Goal: Transaction & Acquisition: Obtain resource

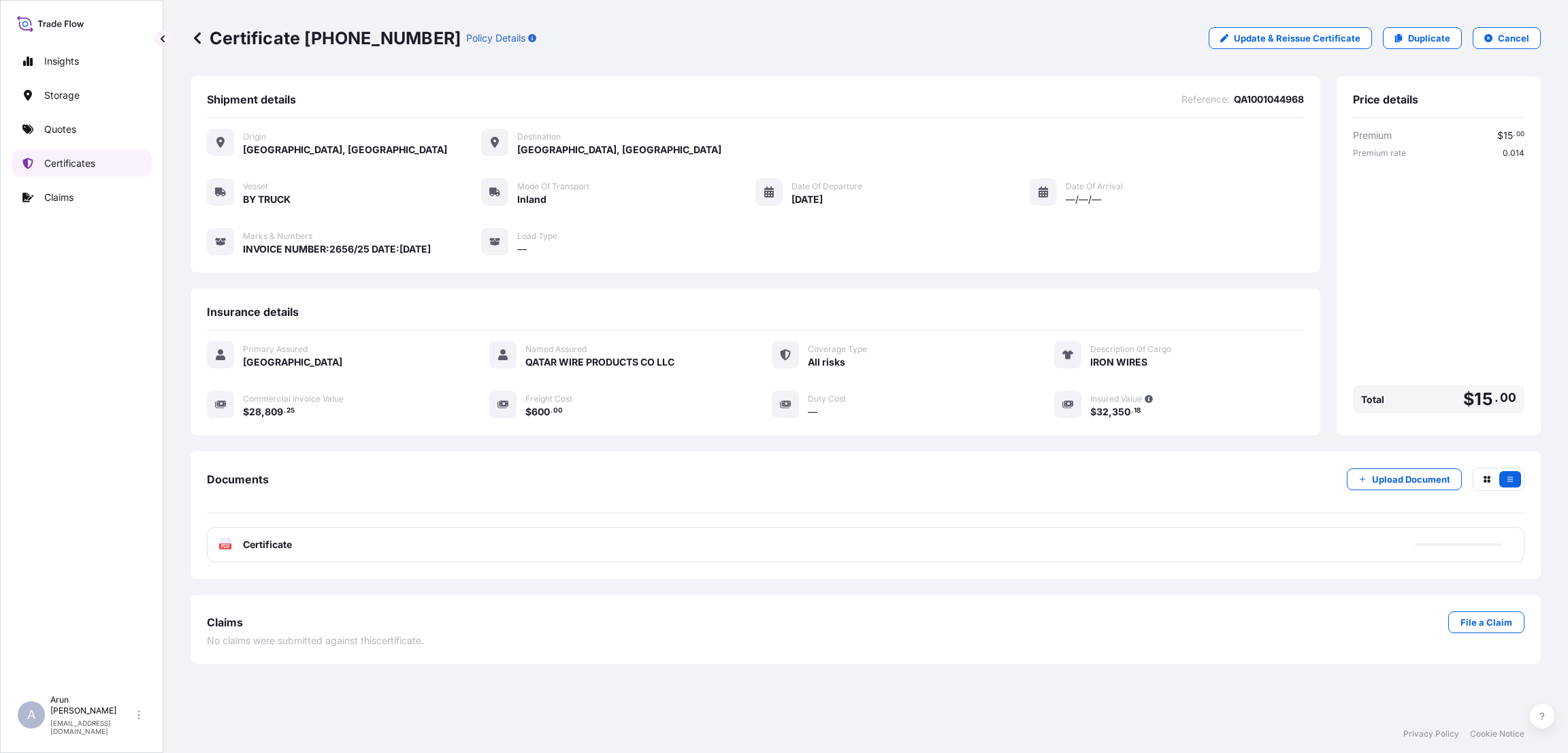
click at [87, 161] on p "Certificates" at bounding box center [69, 163] width 51 height 13
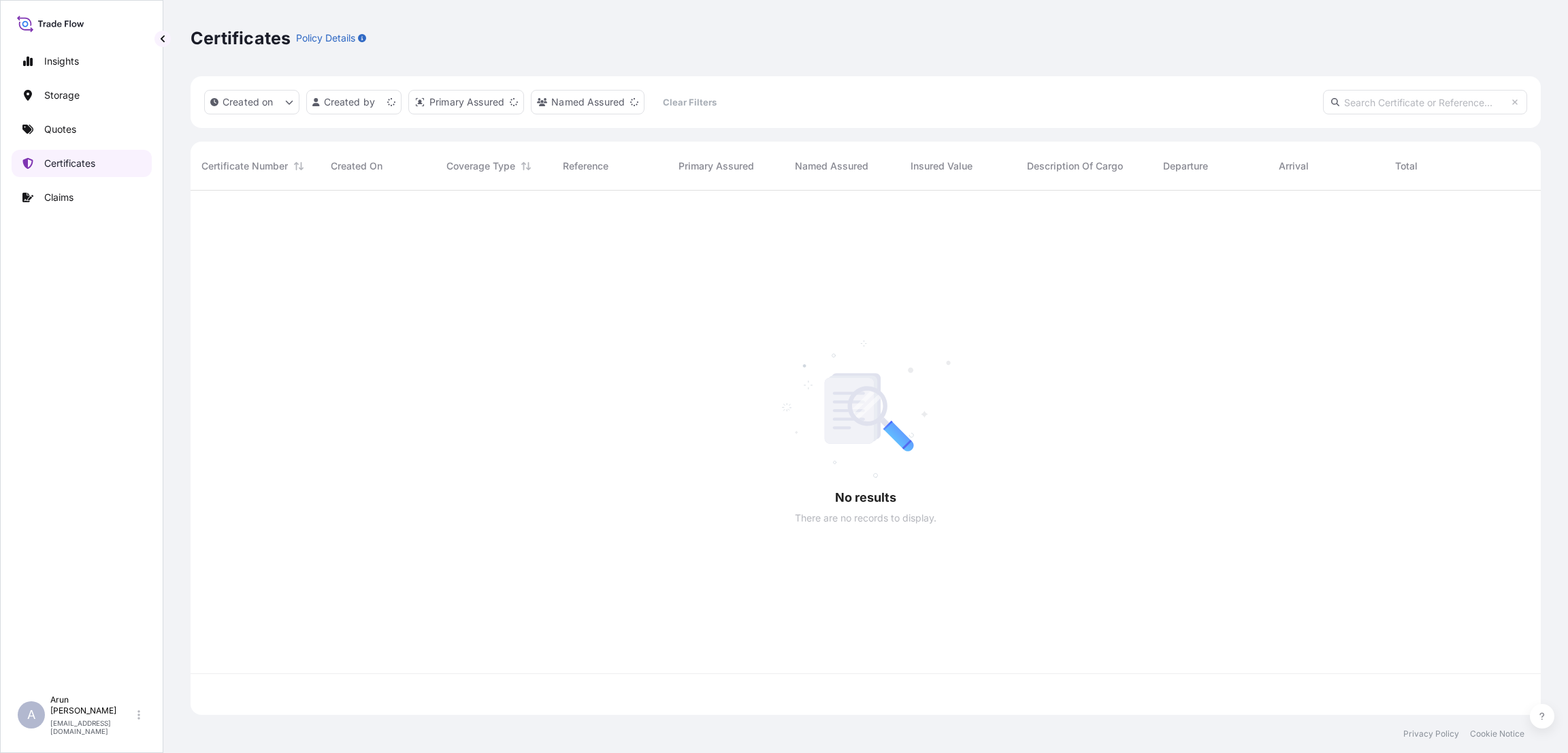
scroll to position [516, 1334]
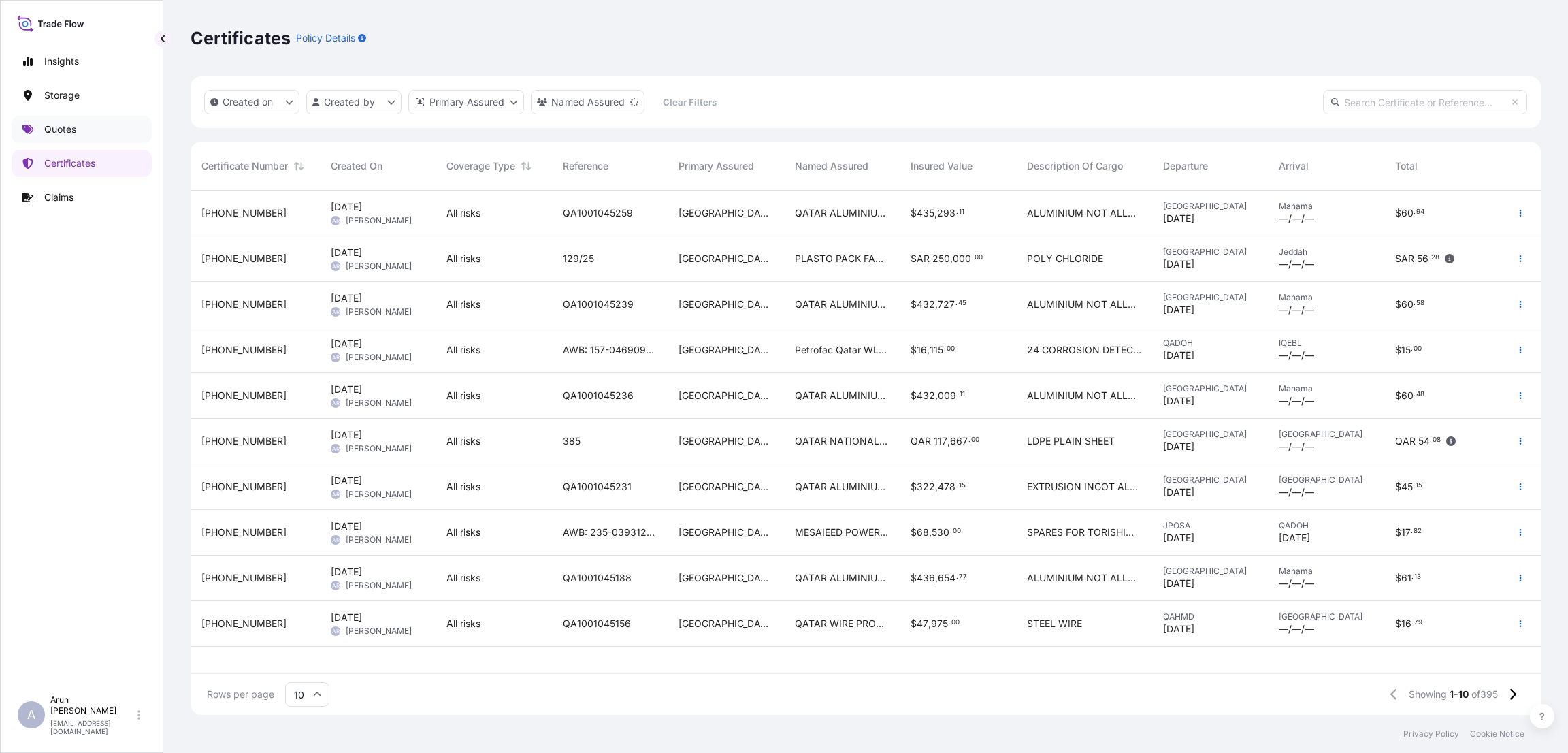
click at [79, 126] on link "Quotes" at bounding box center [82, 129] width 140 height 28
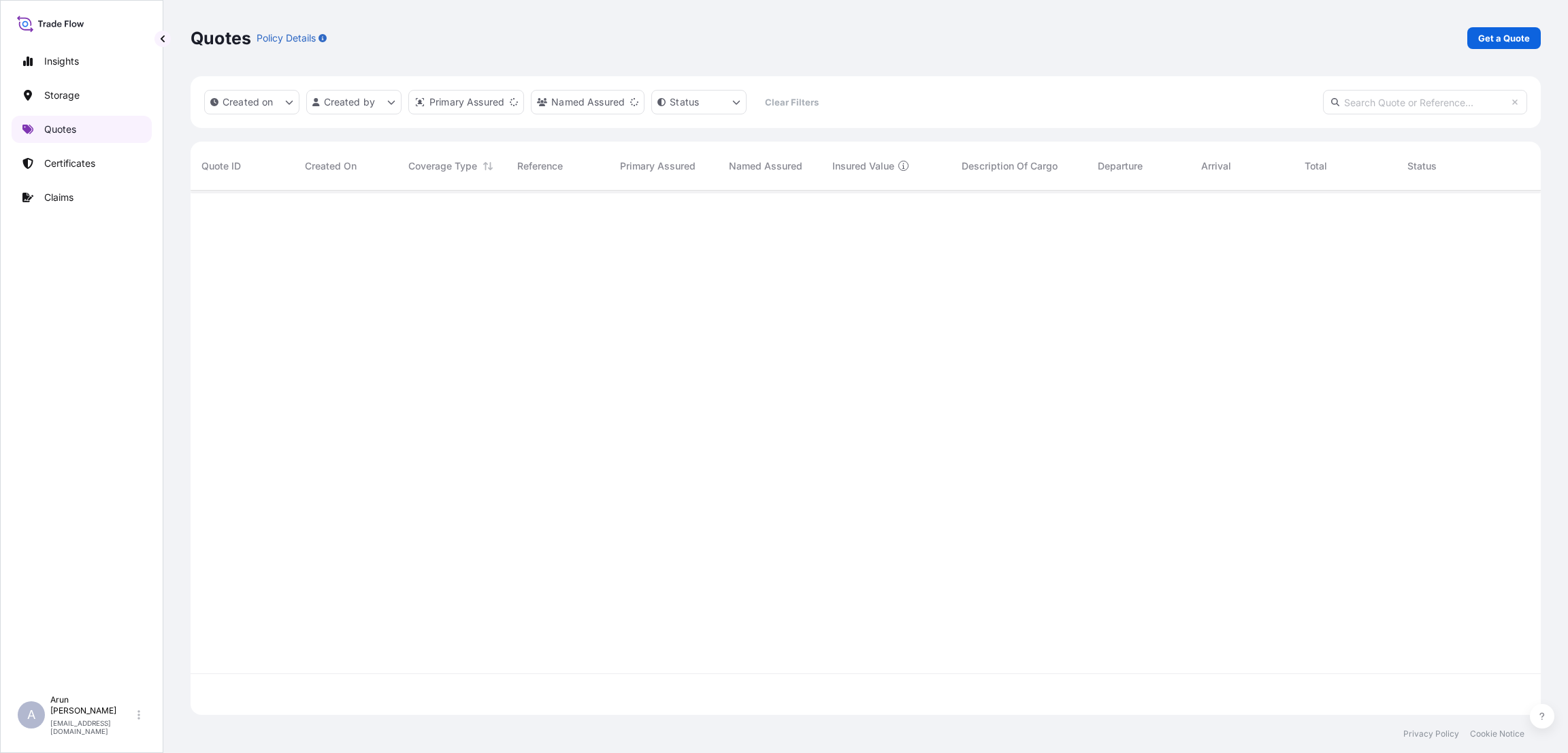
scroll to position [516, 1334]
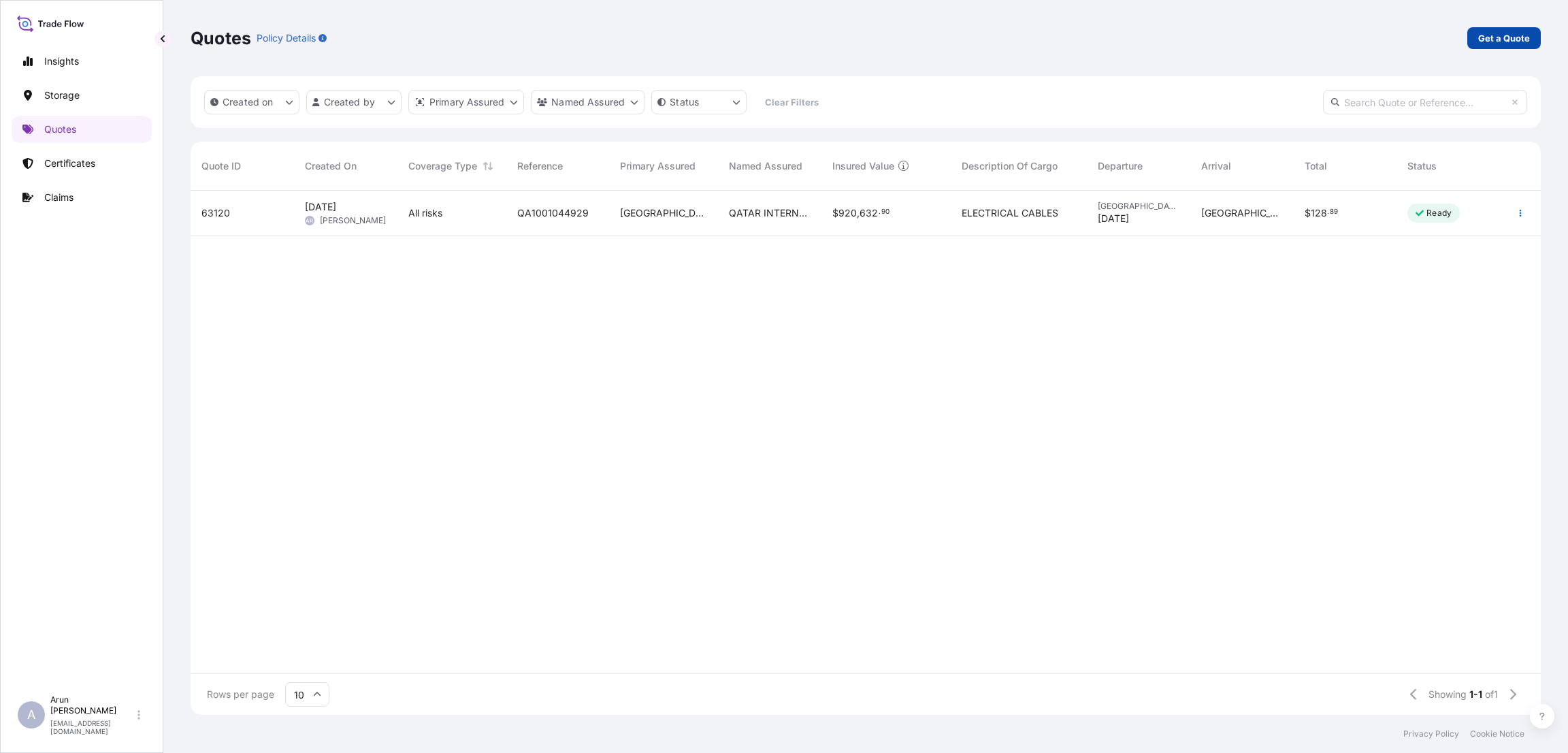
click at [1505, 39] on p "Get a Quote" at bounding box center [1504, 38] width 52 height 13
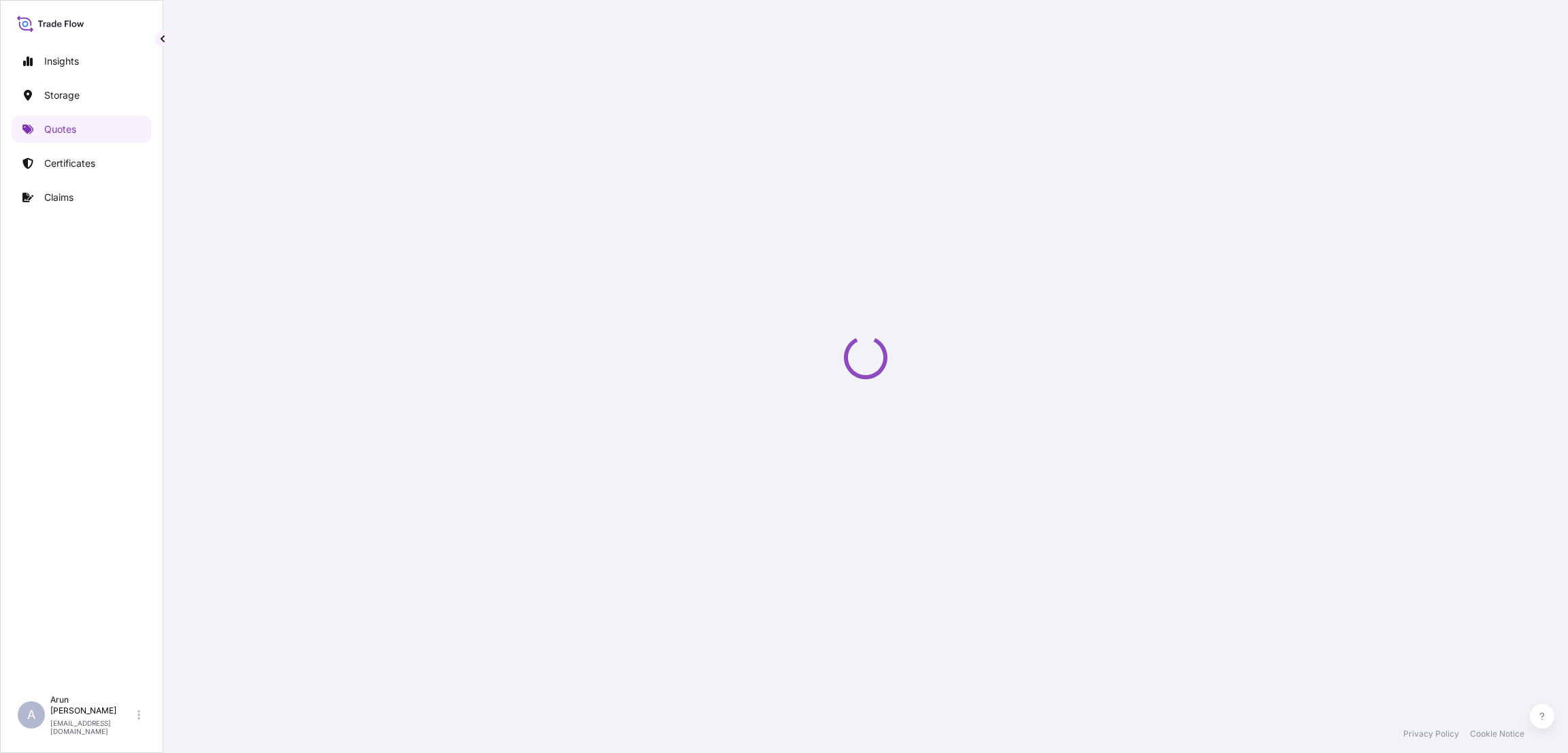
select select "Water"
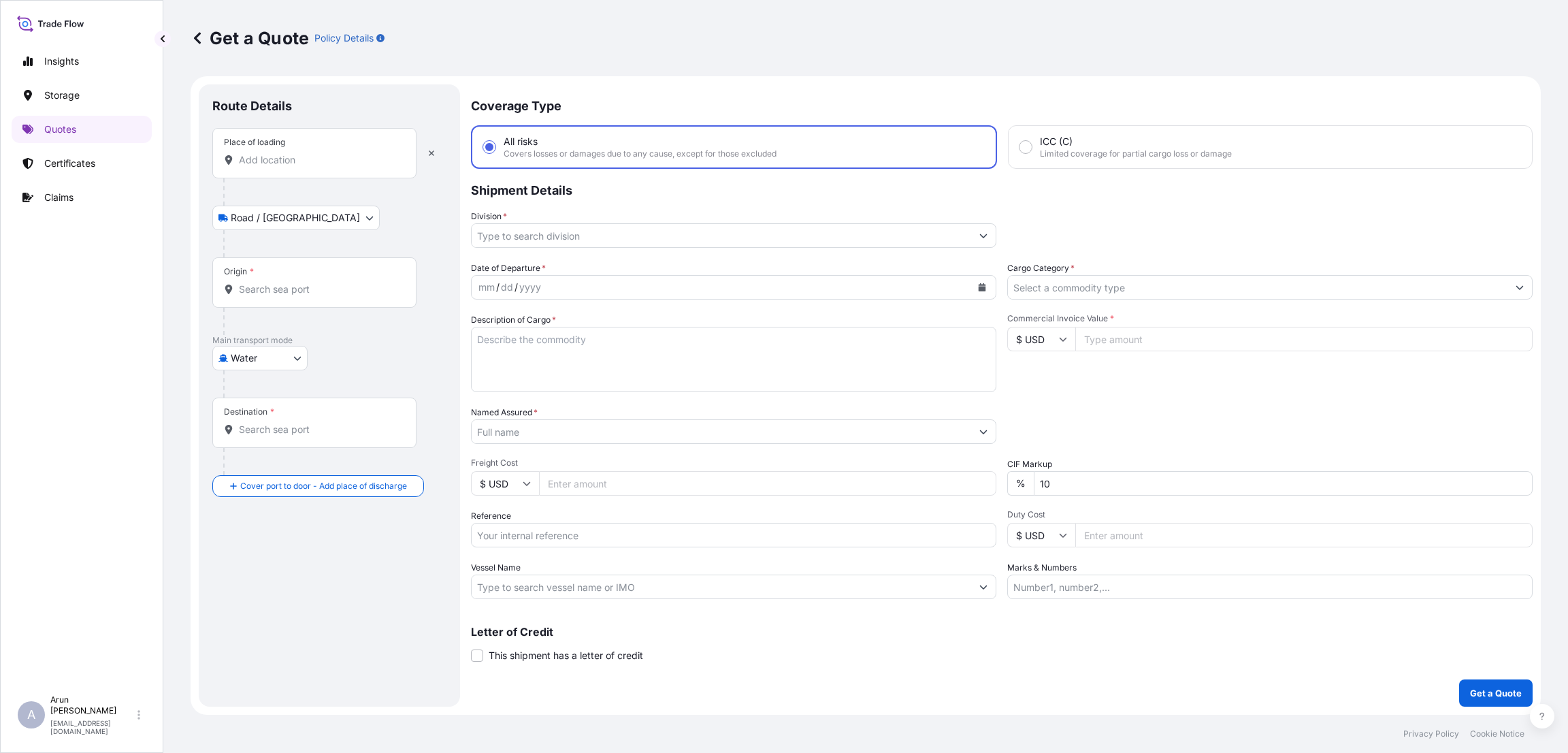
click at [306, 156] on input "Place of loading" at bounding box center [319, 160] width 160 height 13
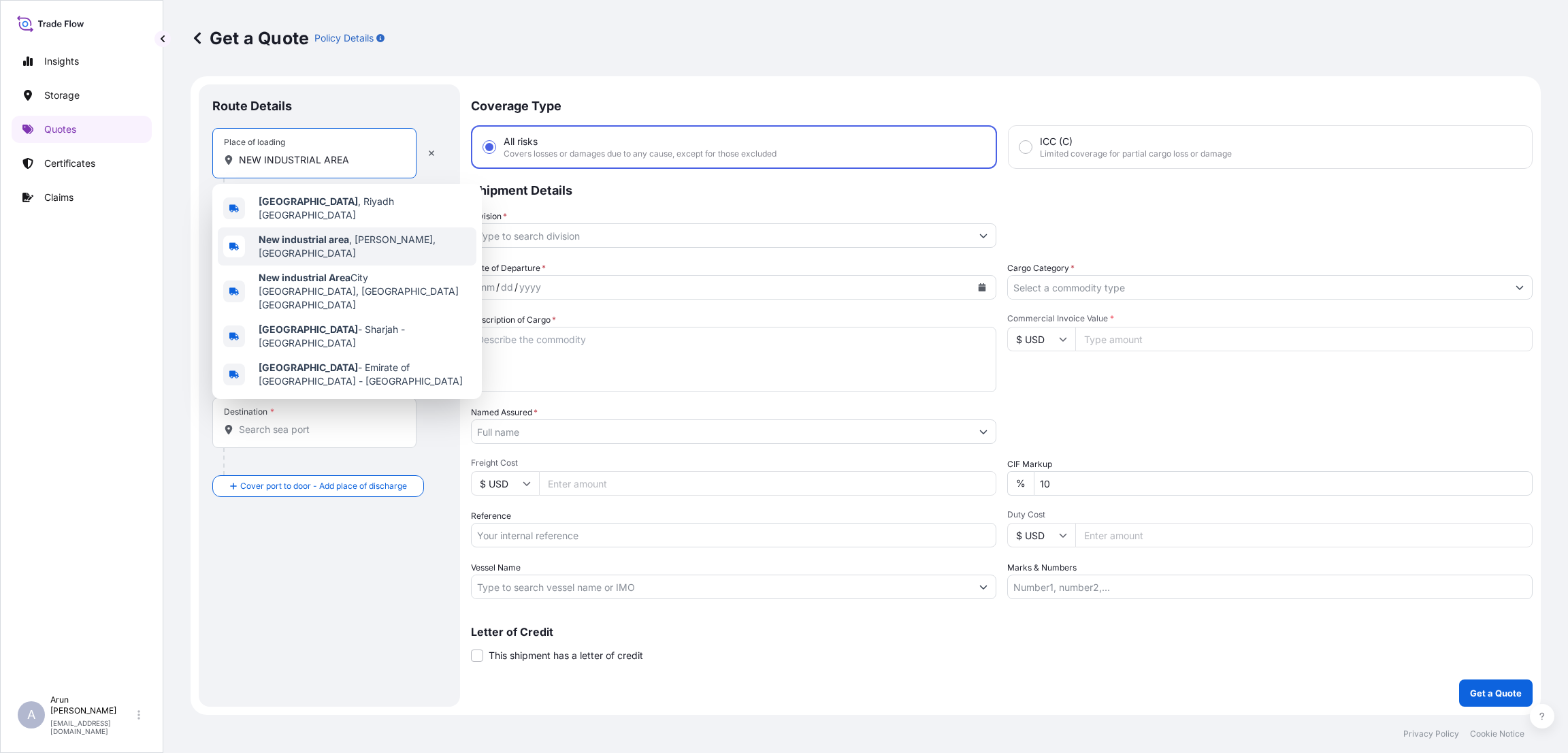
click at [329, 245] on div "New industrial area , [GEOGRAPHIC_DATA], [GEOGRAPHIC_DATA]" at bounding box center [347, 246] width 259 height 38
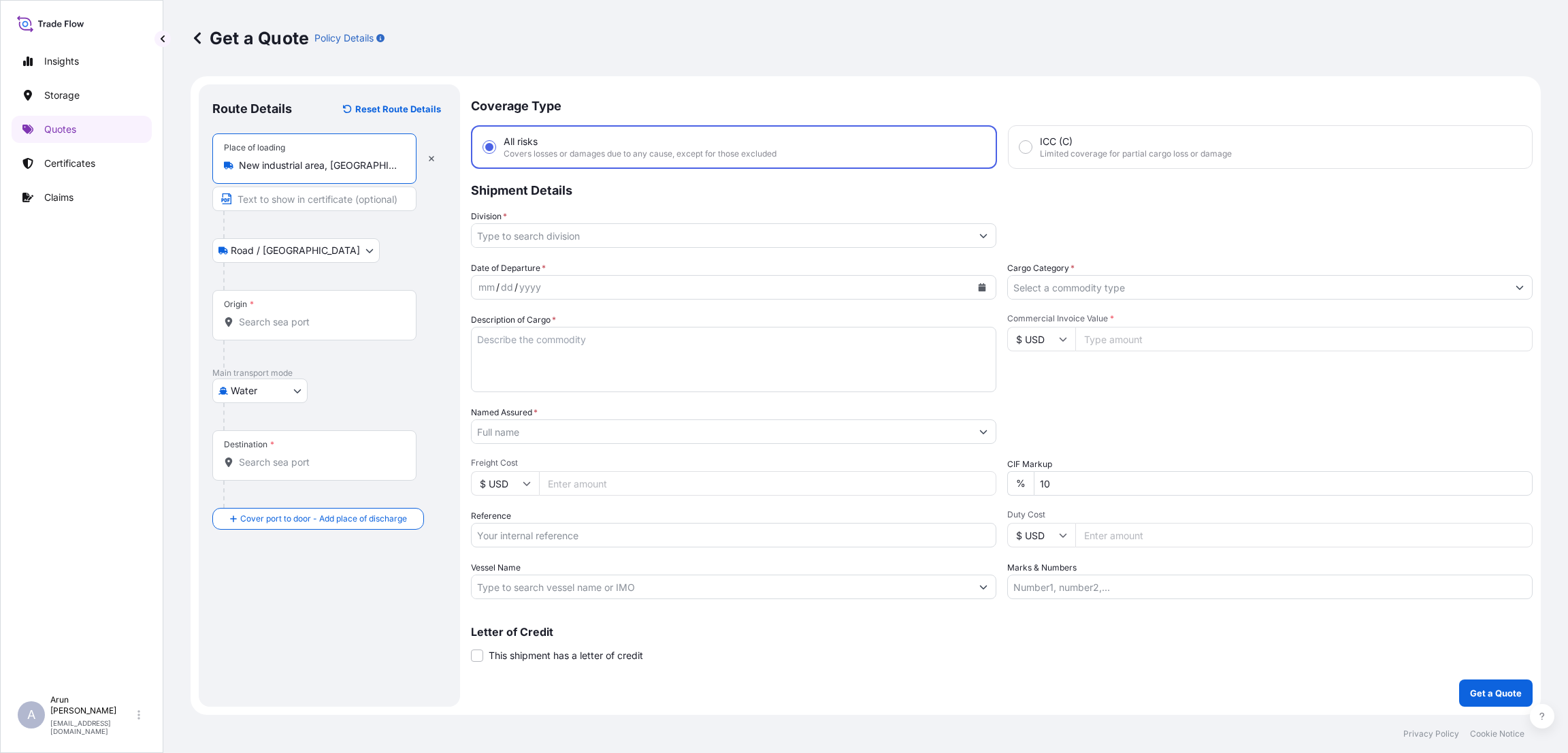
type input "New industrial area, [GEOGRAPHIC_DATA], [GEOGRAPHIC_DATA]"
click at [304, 205] on input "Text to appear on certificate" at bounding box center [315, 198] width 204 height 24
type input "QATAR WIRE PRODUCTS CO LLC"
click at [268, 329] on div "Origin *" at bounding box center [315, 316] width 204 height 50
click at [268, 329] on input "Origin *" at bounding box center [319, 322] width 160 height 13
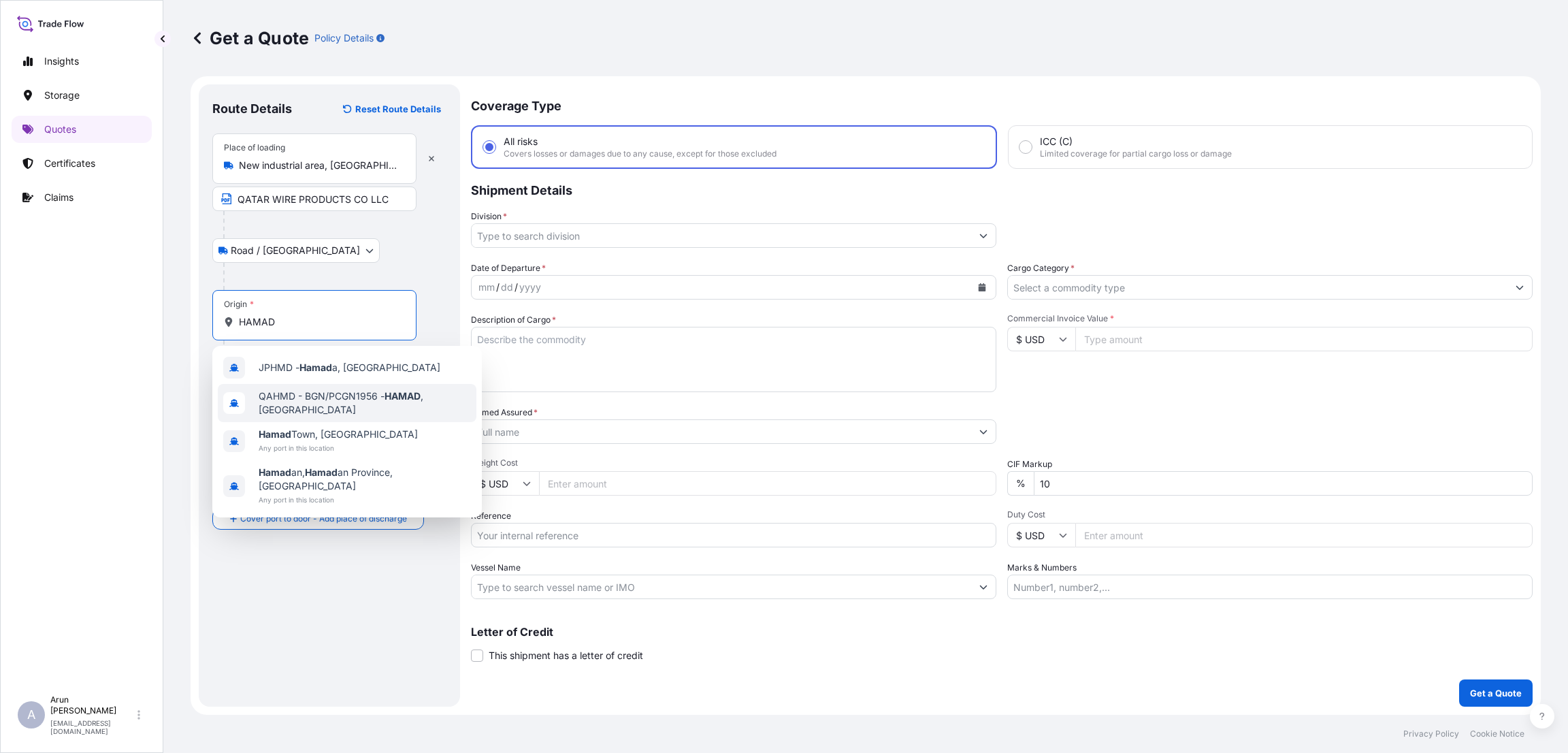
click at [292, 388] on div "QAHMD - BGN/PCGN1956 - HAMAD , [GEOGRAPHIC_DATA]" at bounding box center [347, 403] width 259 height 38
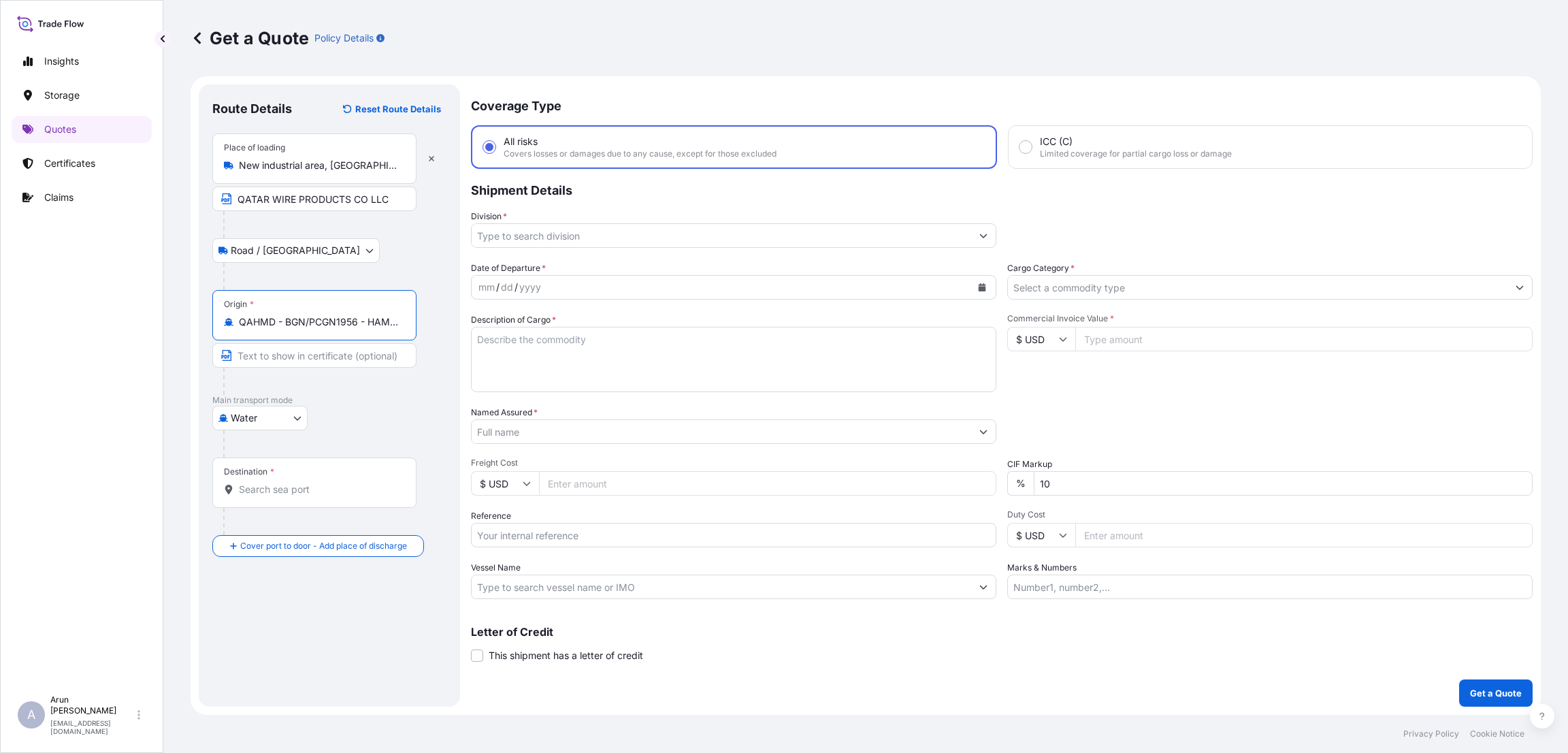
type input "QAHMD - BGN/PCGN1956 - HAMAD, [GEOGRAPHIC_DATA]"
click at [274, 489] on input "Destination *" at bounding box center [319, 489] width 160 height 13
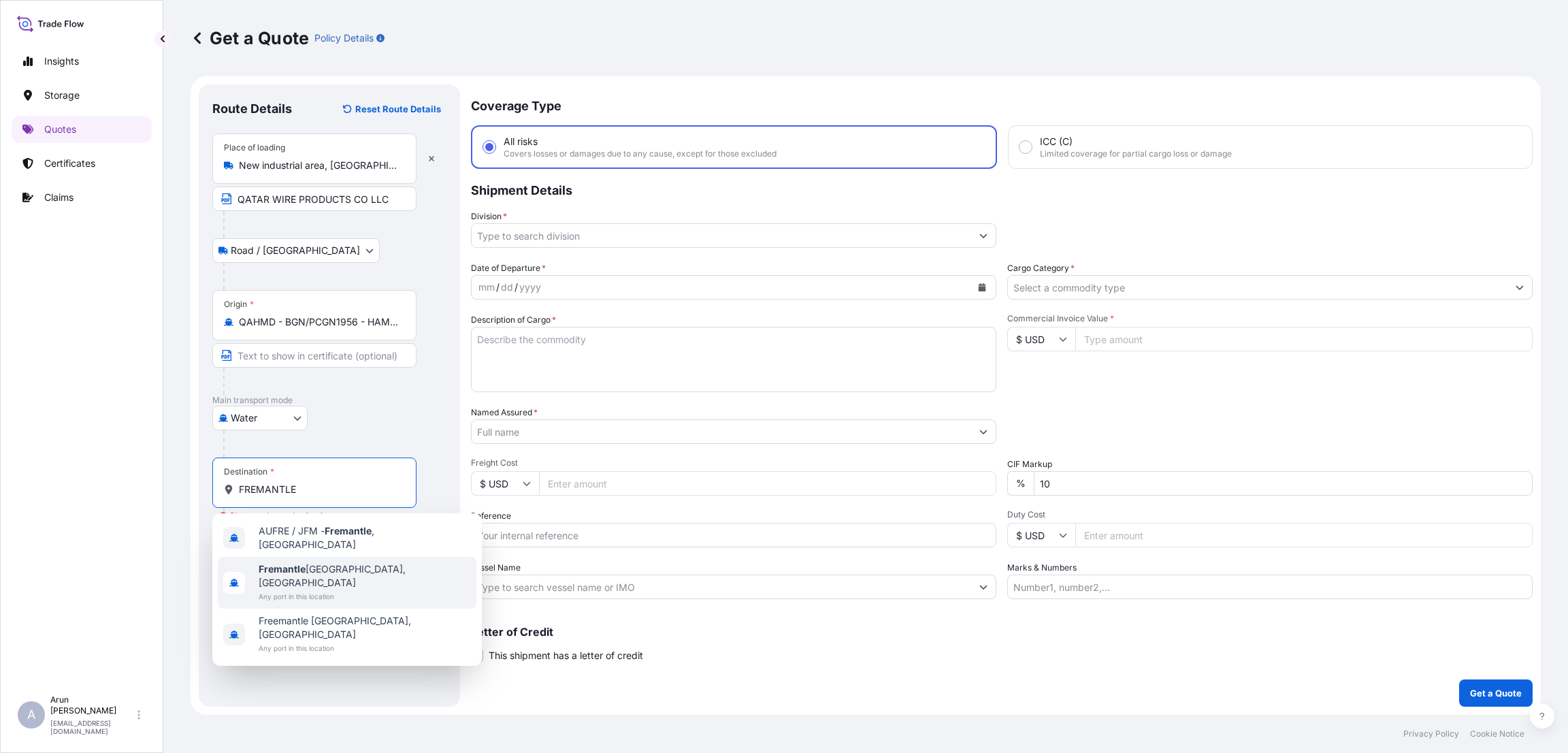
click at [312, 563] on span "Fremantle [GEOGRAPHIC_DATA], [GEOGRAPHIC_DATA]" at bounding box center [365, 576] width 212 height 28
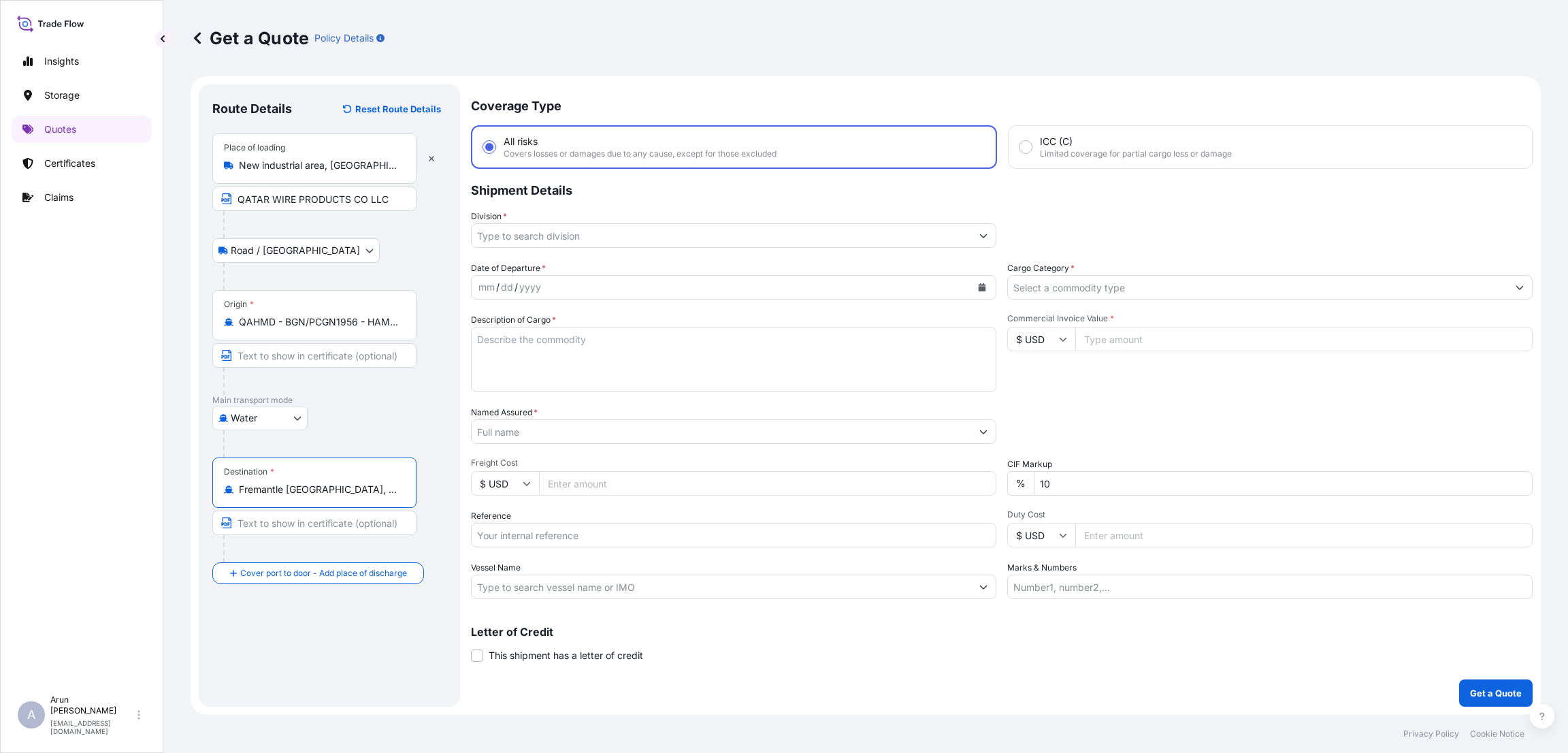
type input "Fremantle [GEOGRAPHIC_DATA], [GEOGRAPHIC_DATA]"
click at [296, 524] on input "Text to appear on certificate" at bounding box center [315, 522] width 204 height 24
click at [279, 645] on input "Place of Discharge" at bounding box center [319, 646] width 160 height 13
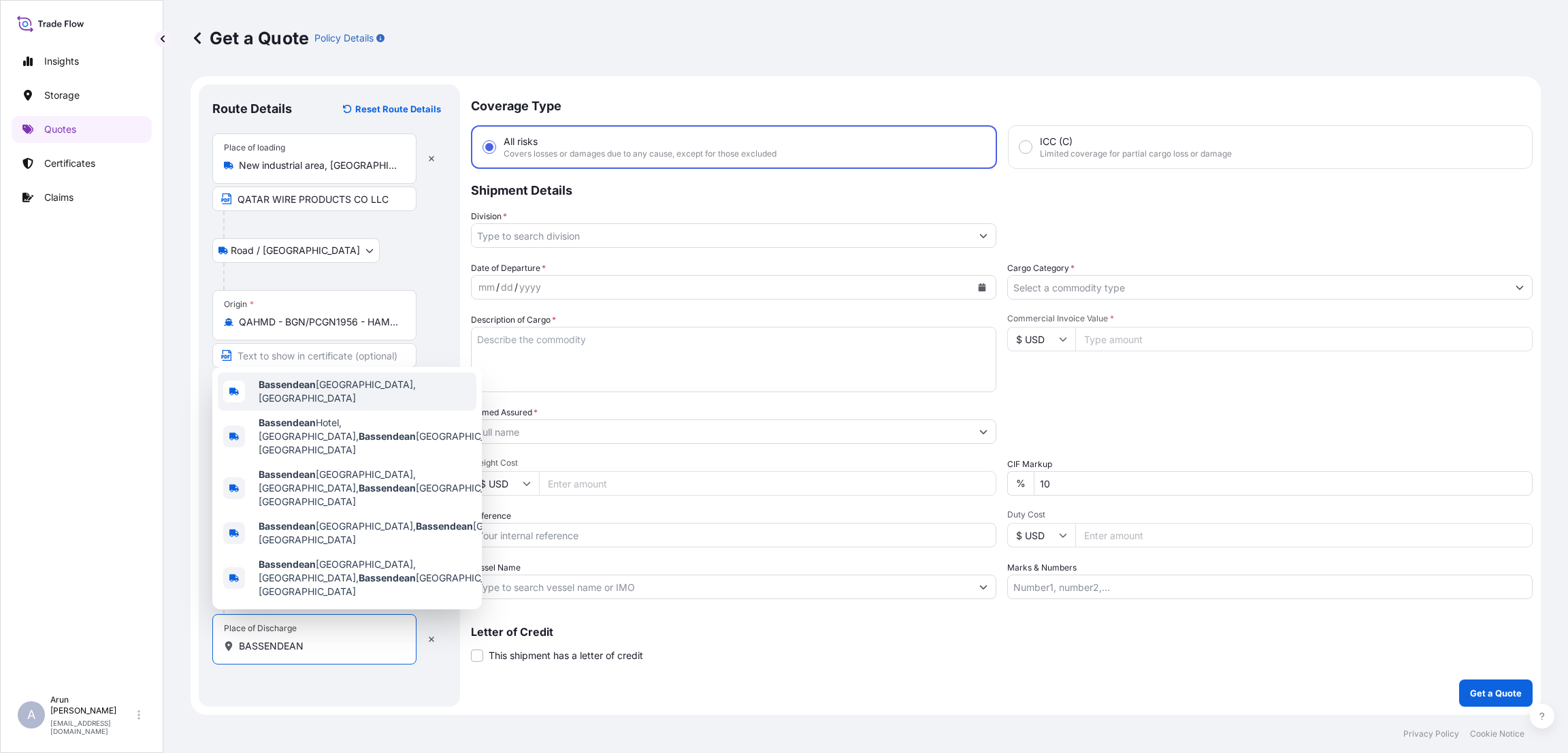
click at [342, 405] on span "Bassendean [GEOGRAPHIC_DATA], [GEOGRAPHIC_DATA]" at bounding box center [365, 391] width 212 height 28
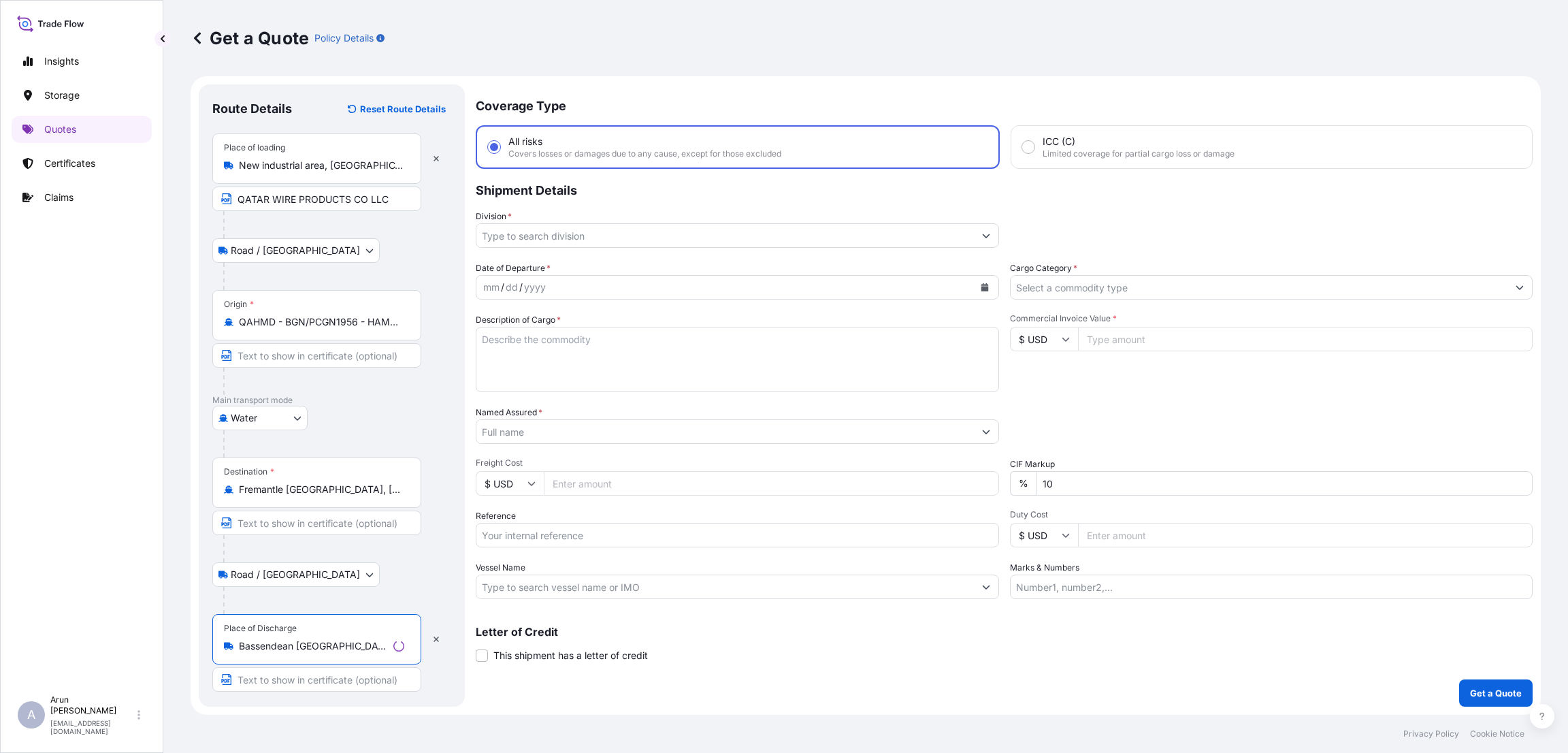
type input "Bassendean [GEOGRAPHIC_DATA], [GEOGRAPHIC_DATA]"
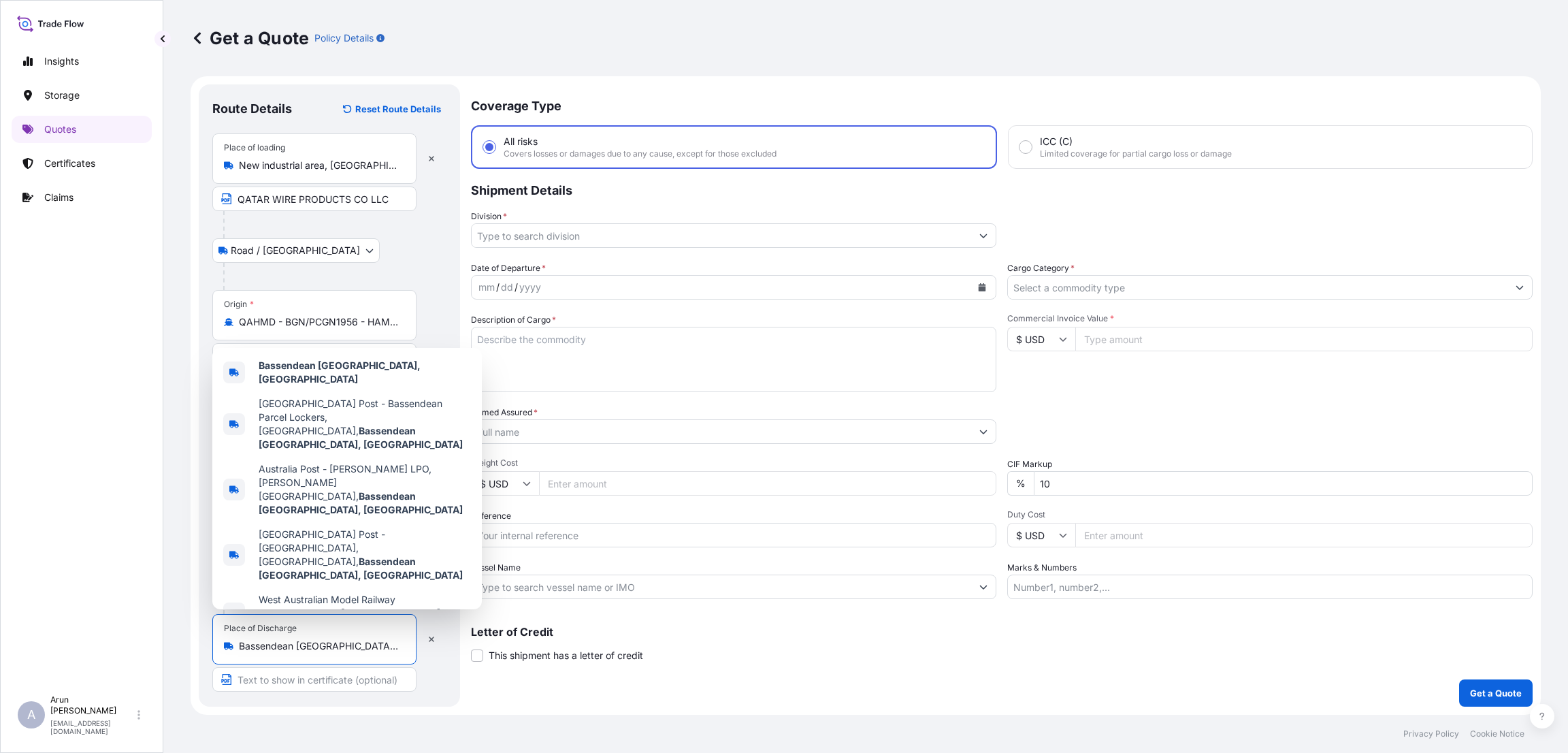
click at [363, 683] on input "Text to appear on certificate" at bounding box center [315, 679] width 204 height 24
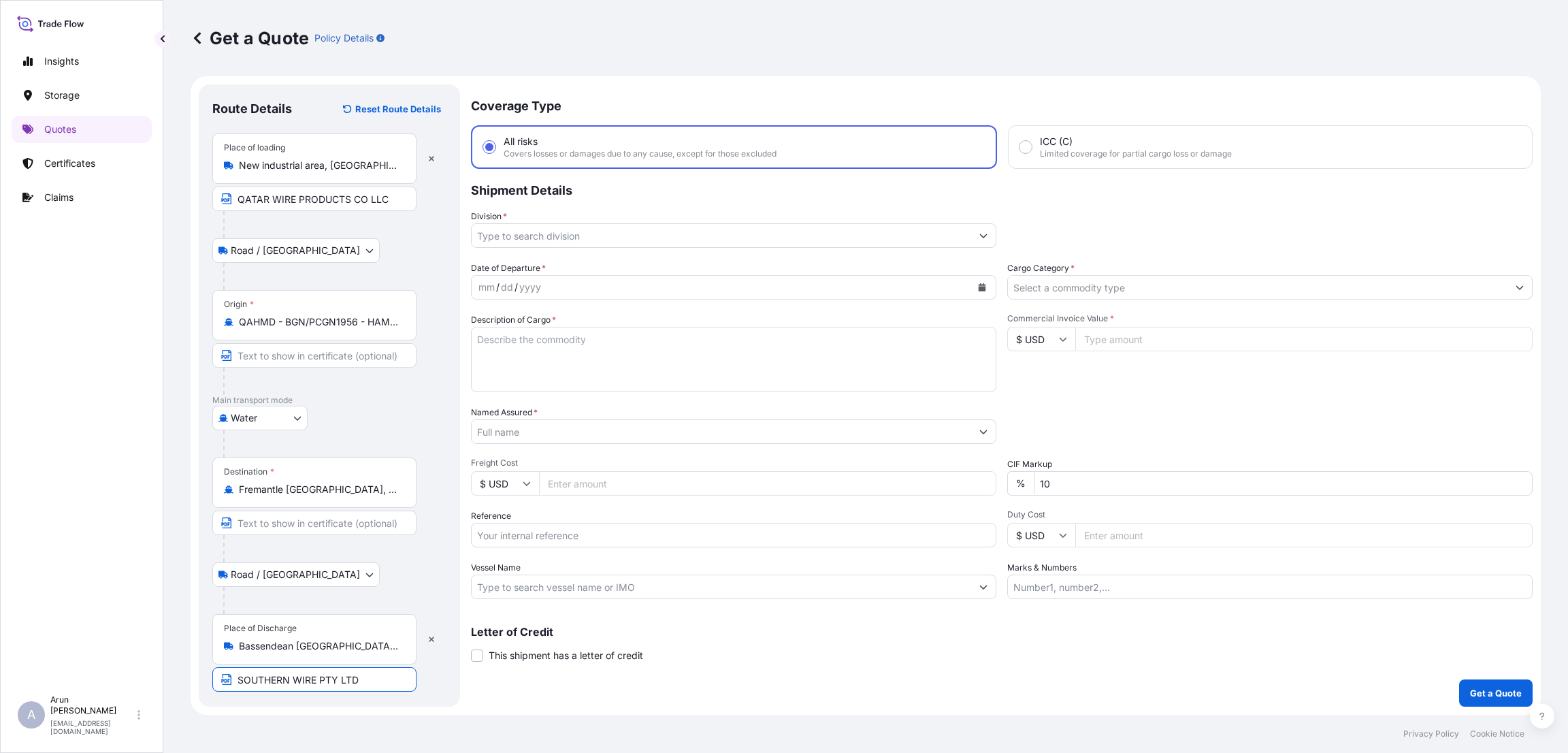
type input "SOUTHERN WIRE PTY LTD"
click at [430, 690] on div "Place of Discharge Bassendean [GEOGRAPHIC_DATA], [GEOGRAPHIC_DATA] SOUTHERN WIR…" at bounding box center [329, 653] width 234 height 78
click at [524, 234] on input "Division *" at bounding box center [721, 235] width 499 height 24
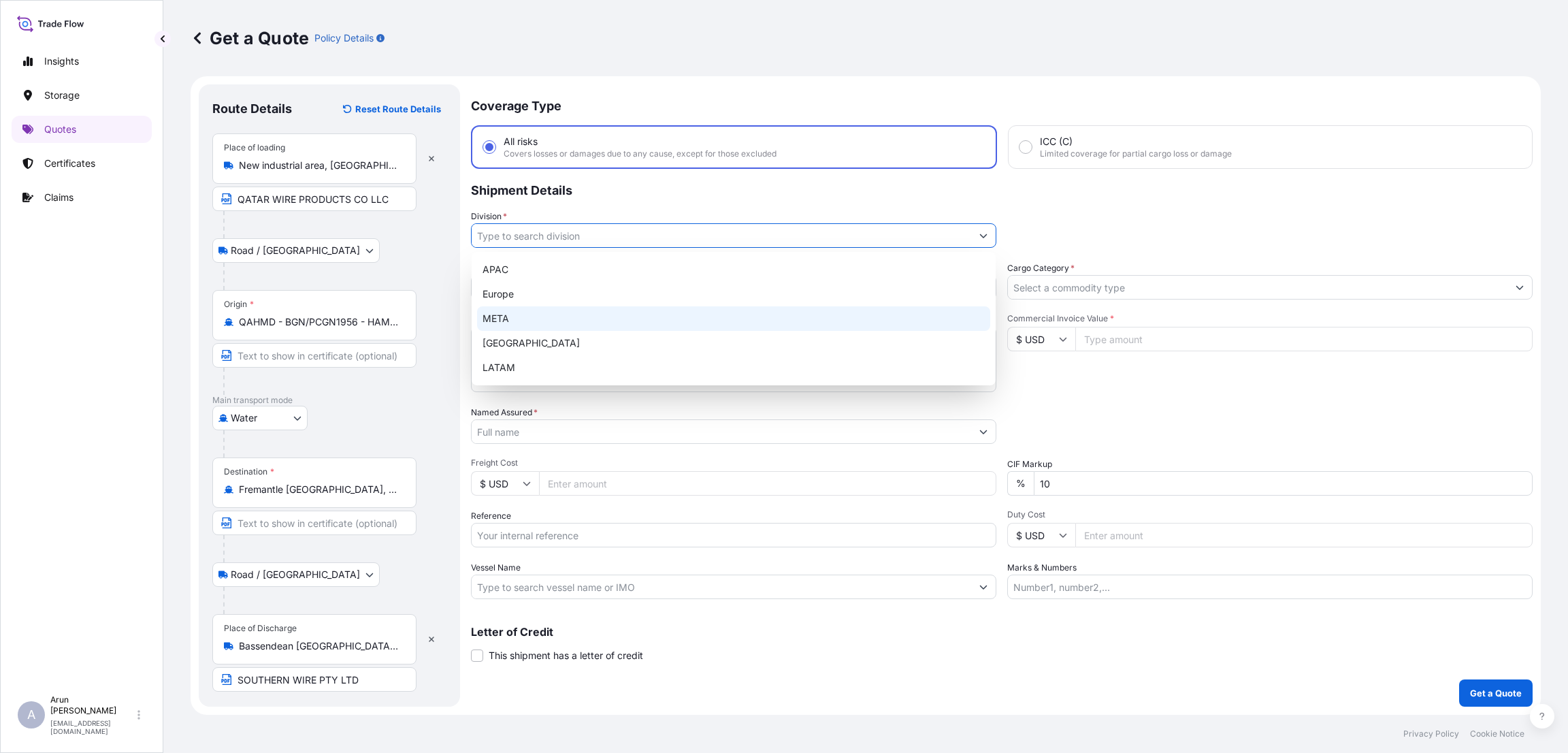
click at [525, 308] on div "META" at bounding box center [734, 318] width 513 height 24
type input "META"
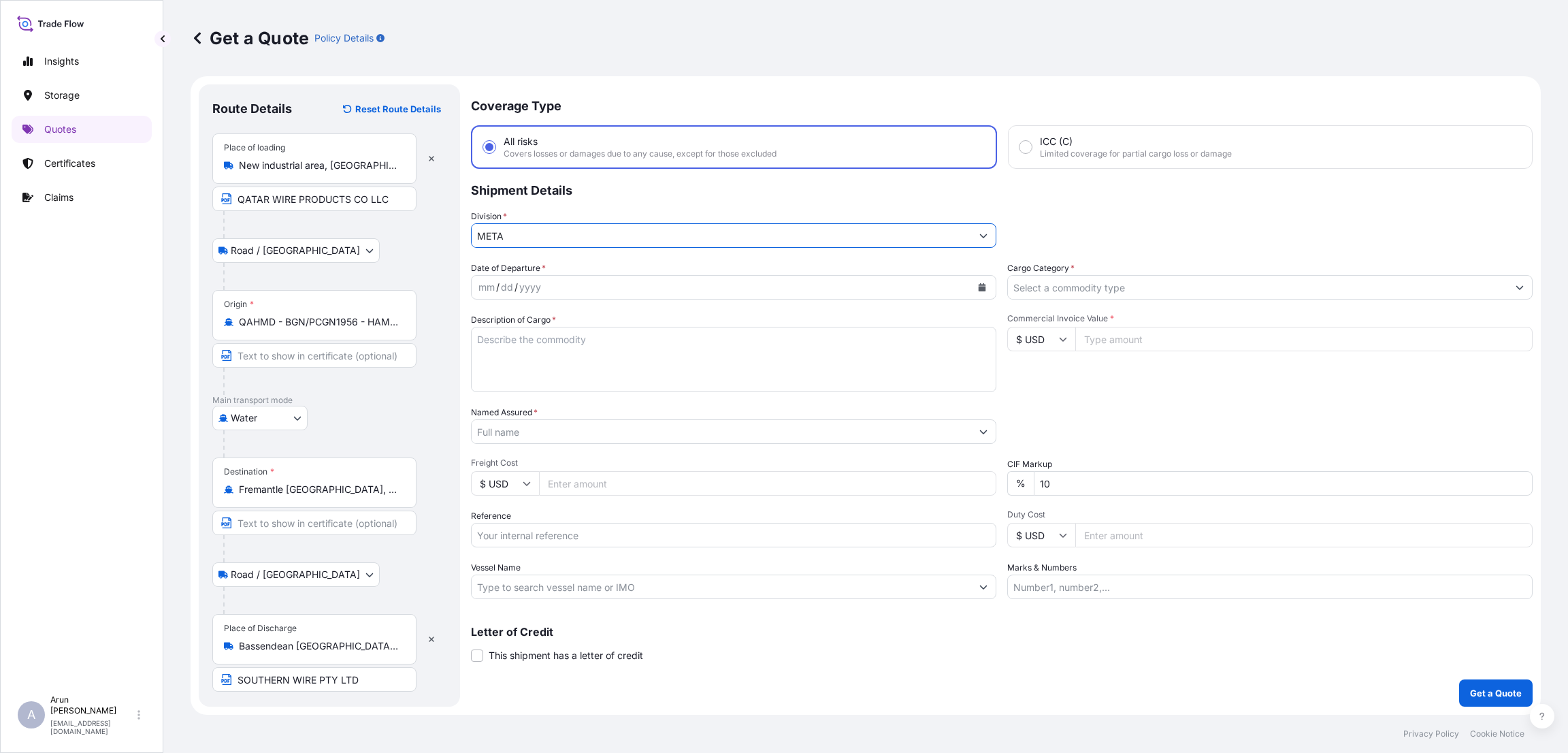
click at [631, 281] on div "mm / dd / yyyy" at bounding box center [721, 287] width 499 height 24
click at [982, 284] on icon "Calendar" at bounding box center [983, 287] width 8 height 8
click at [566, 476] on div "27" at bounding box center [572, 478] width 24 height 24
click at [562, 349] on textarea "Description of Cargo *" at bounding box center [734, 359] width 525 height 65
type textarea "STEEL WIRE"
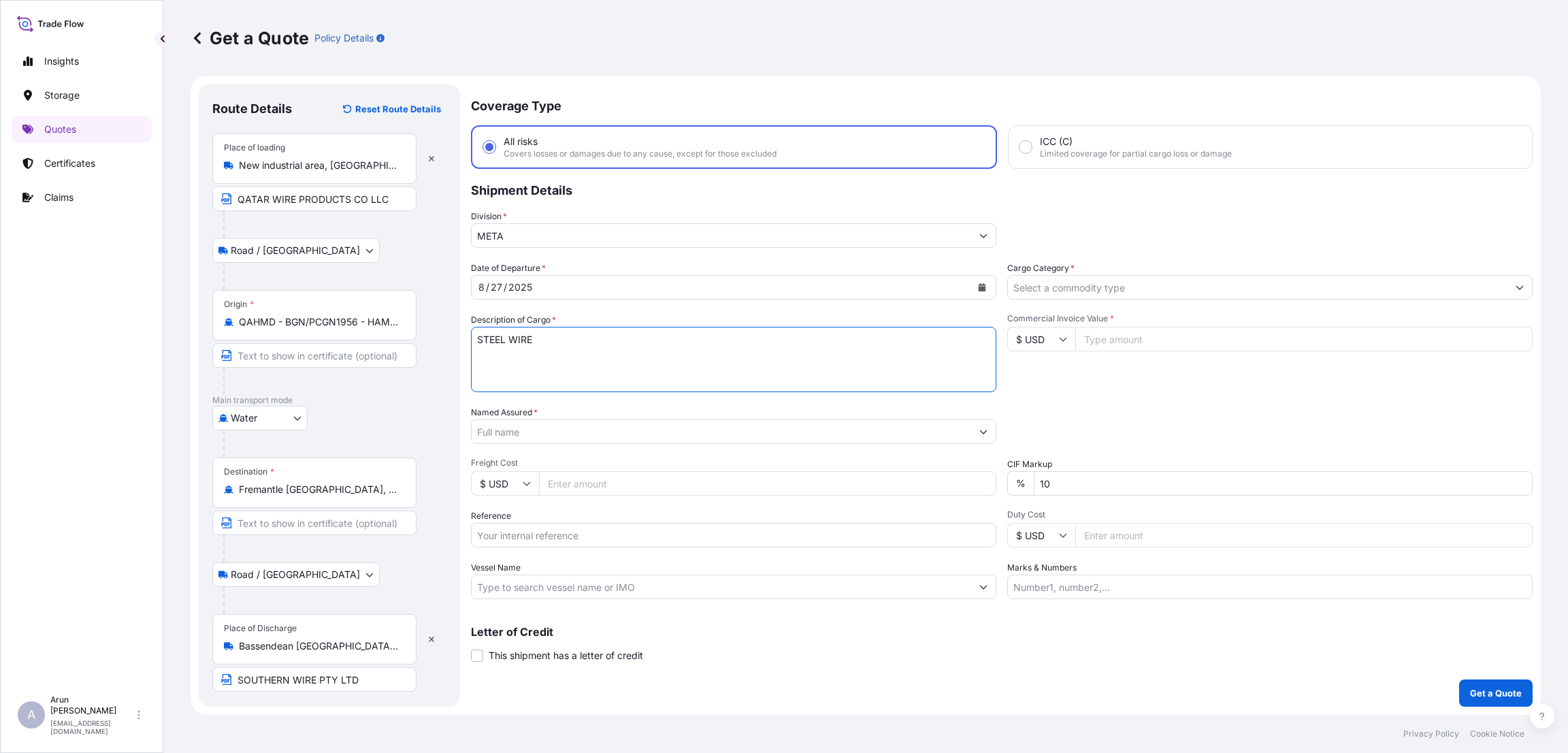
click at [1118, 335] on input "Commercial Invoice Value *" at bounding box center [1304, 338] width 458 height 24
type input "75195"
click at [1073, 423] on div "Packing Category Type to search a container mode Please select a primary mode o…" at bounding box center [1270, 425] width 525 height 38
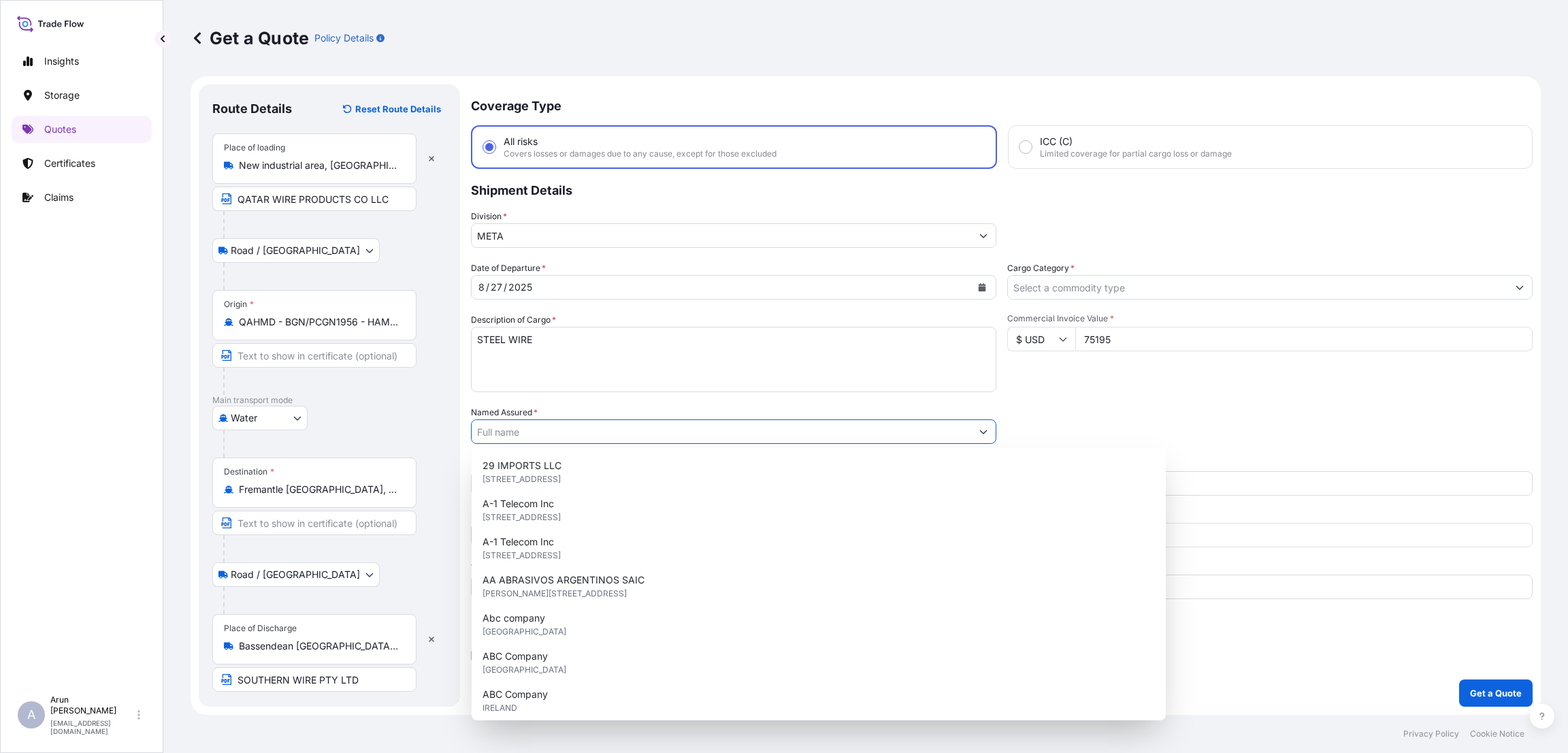
click at [522, 428] on input "Named Assured *" at bounding box center [721, 431] width 499 height 24
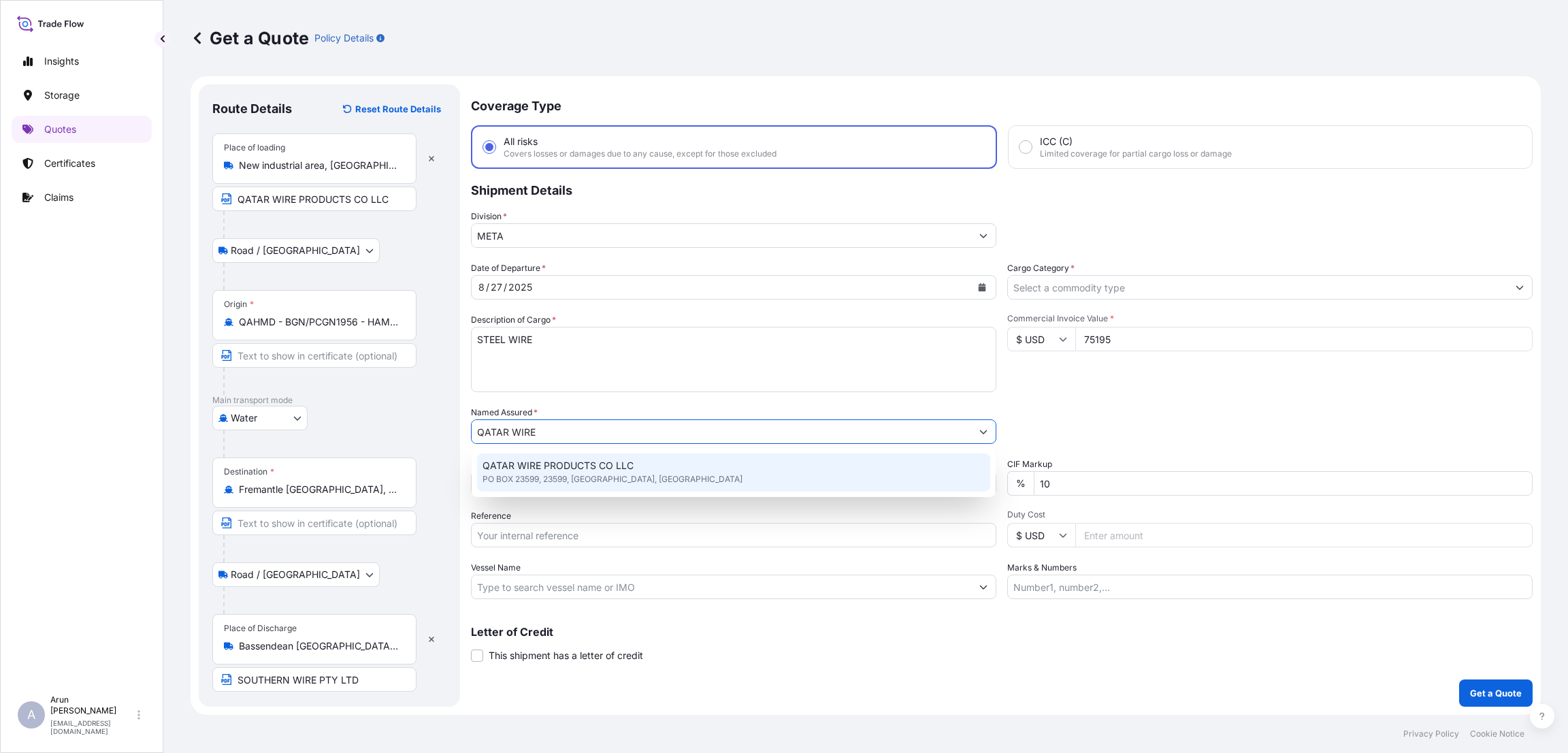
click at [554, 463] on span "QATAR WIRE PRODUCTS CO LLC" at bounding box center [558, 465] width 151 height 13
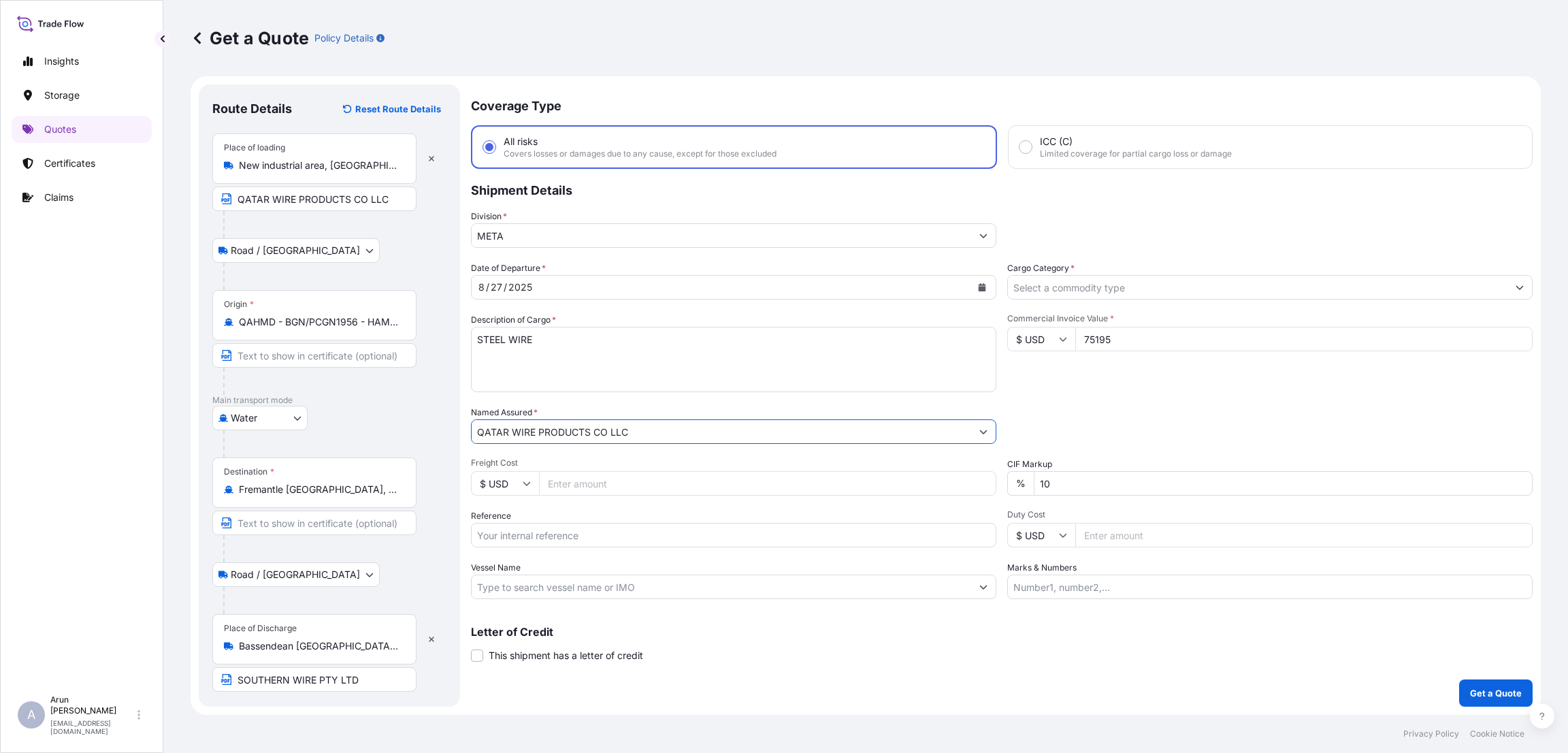
type input "QATAR WIRE PRODUCTS CO LLC"
click at [615, 485] on input "Freight Cost" at bounding box center [767, 483] width 458 height 24
type input "6375"
click at [1045, 478] on input "10" at bounding box center [1283, 483] width 499 height 24
type input "0"
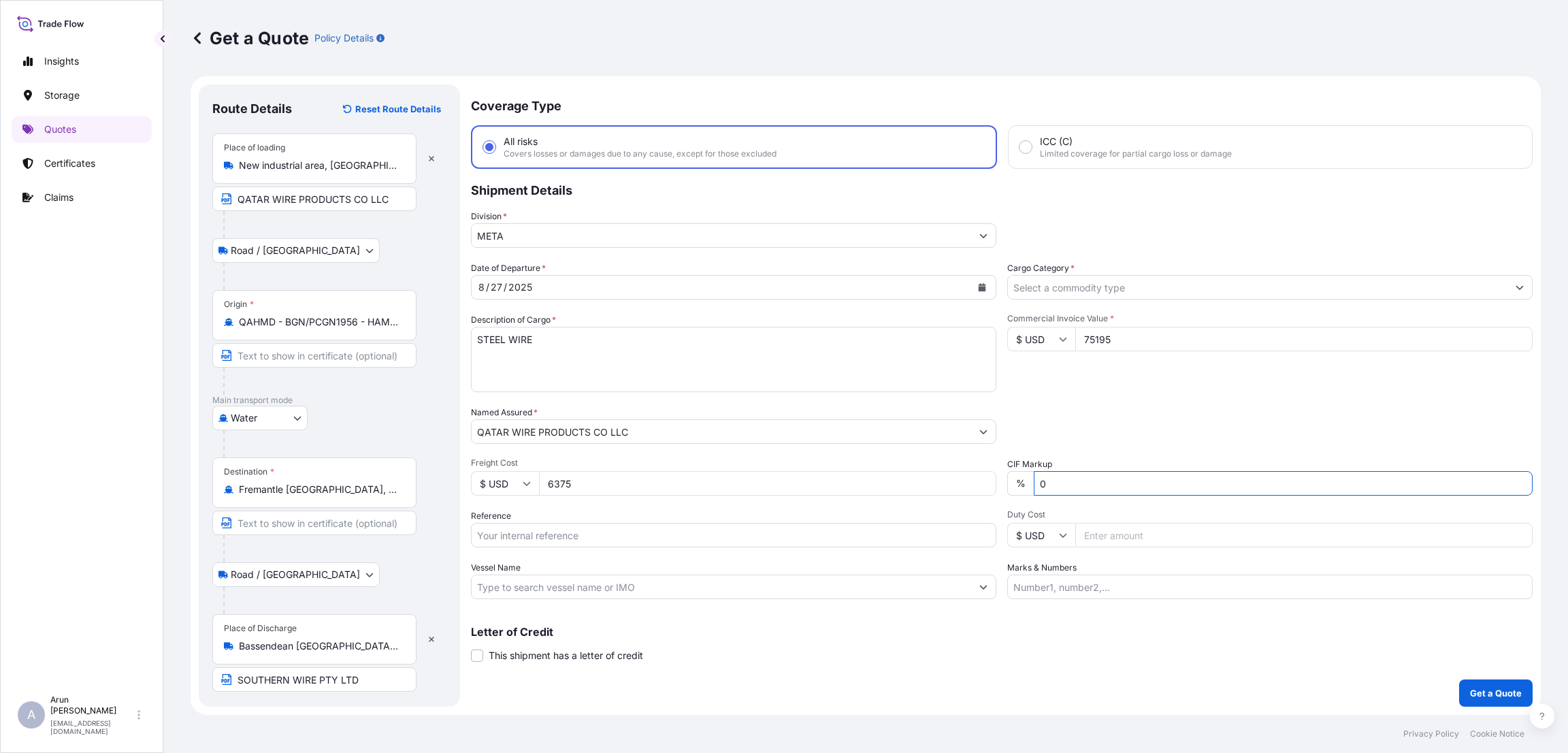
click at [589, 535] on input "Reference" at bounding box center [734, 535] width 525 height 24
drag, startPoint x: 1128, startPoint y: 335, endPoint x: 1081, endPoint y: 335, distance: 47.0
click at [1083, 335] on input "75195" at bounding box center [1304, 338] width 458 height 24
type input "125685"
click at [1087, 389] on div "Commercial Invoice Value * $ USD 125685" at bounding box center [1270, 353] width 525 height 79
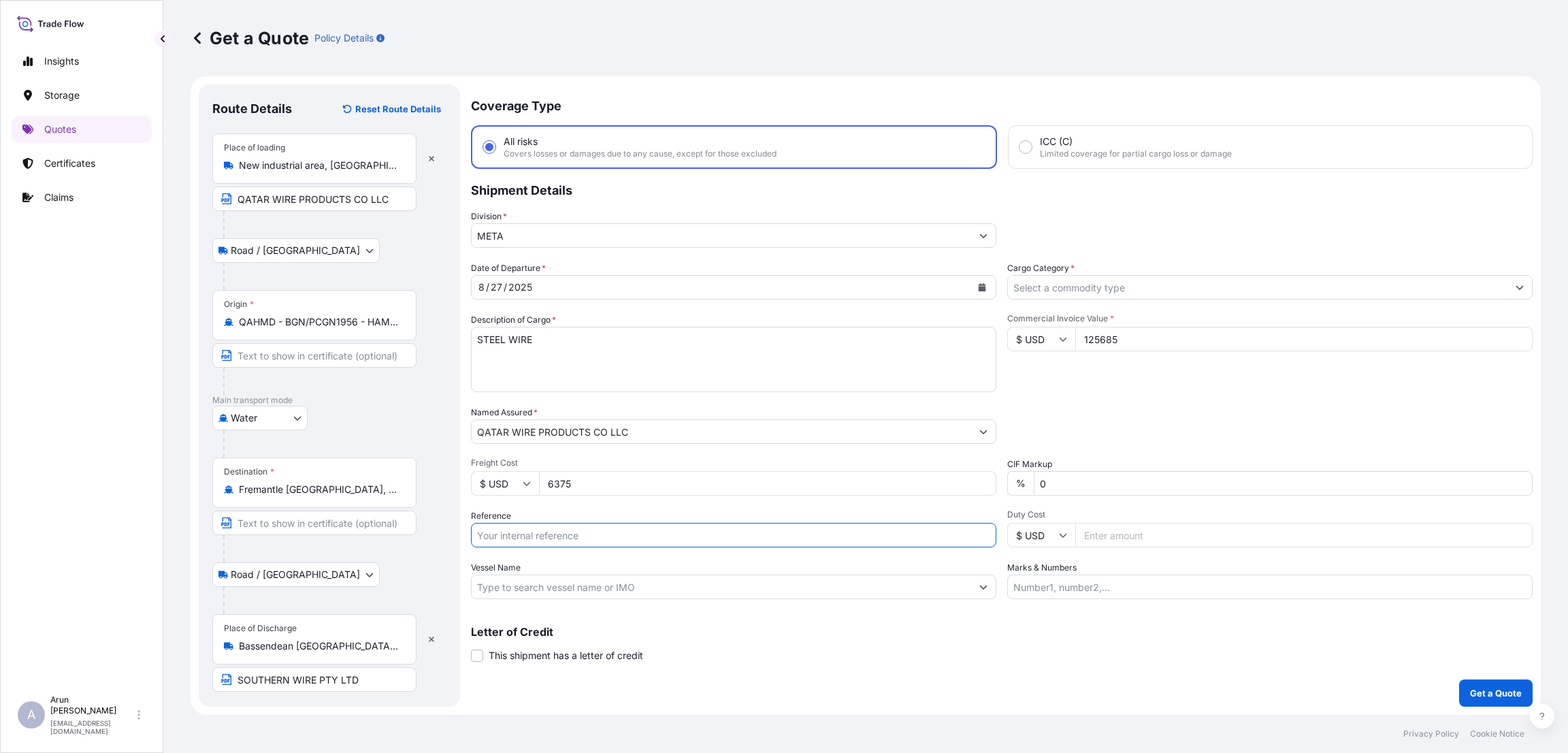
click at [552, 533] on input "Reference" at bounding box center [734, 535] width 525 height 24
paste input "2664/25 & 2665/25"
type input "2664/25 & 2665/25"
click at [1067, 589] on input "Marks & Numbers" at bounding box center [1270, 586] width 525 height 24
paste input "2664/25 & 2665/25"
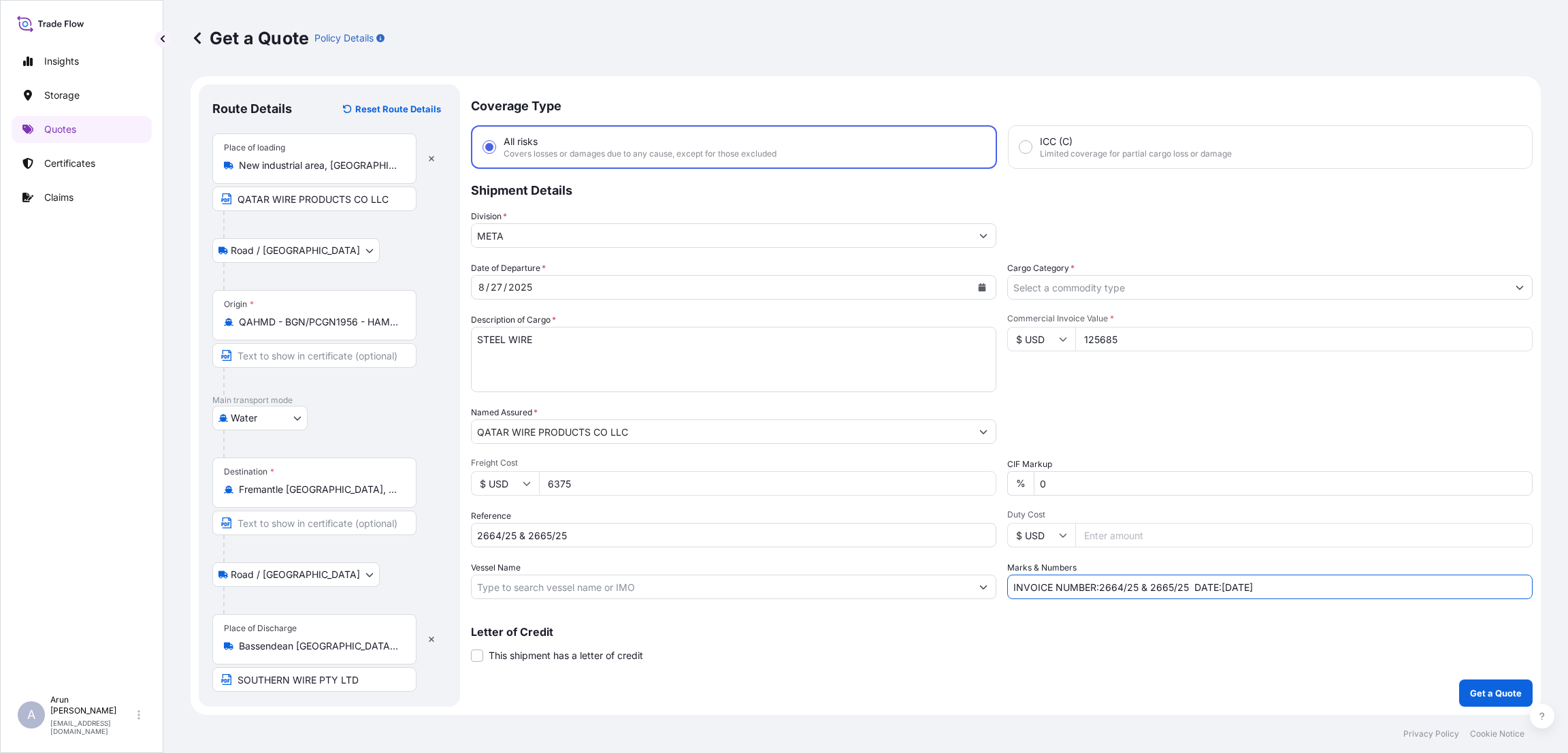
type input "INVOICE NUMBER:2664/25 & 2665/25 DATE:[DATE]"
click at [839, 642] on div "Letter of Credit This shipment has a letter of credit Letter of credit * Letter…" at bounding box center [1002, 644] width 1062 height 36
click at [1506, 699] on p "Get a Quote" at bounding box center [1496, 692] width 52 height 13
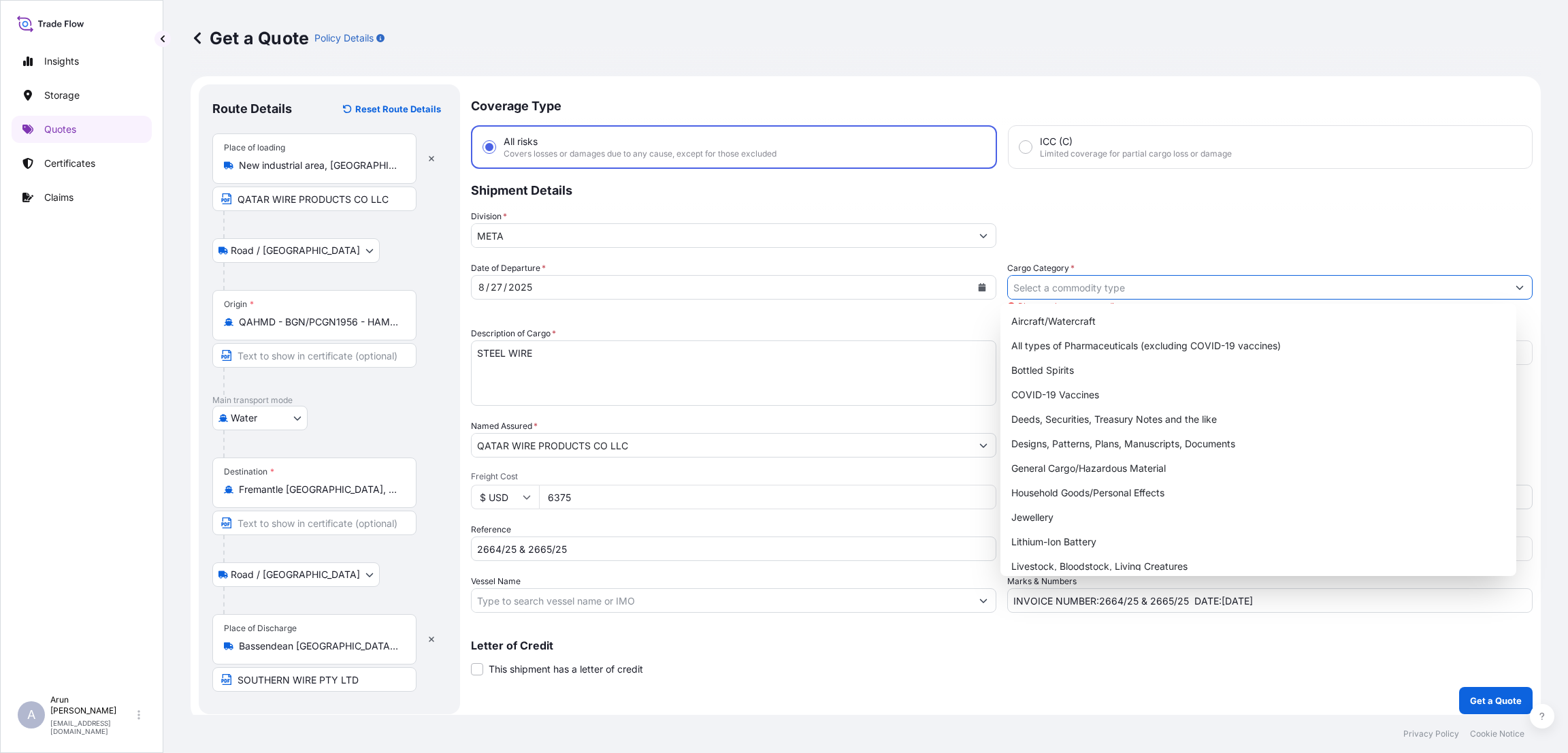
click at [1071, 279] on input "Cargo Category *" at bounding box center [1257, 287] width 499 height 24
click at [1069, 474] on div "General Cargo/Hazardous Material" at bounding box center [1258, 468] width 505 height 24
type input "General Cargo/Hazardous Material"
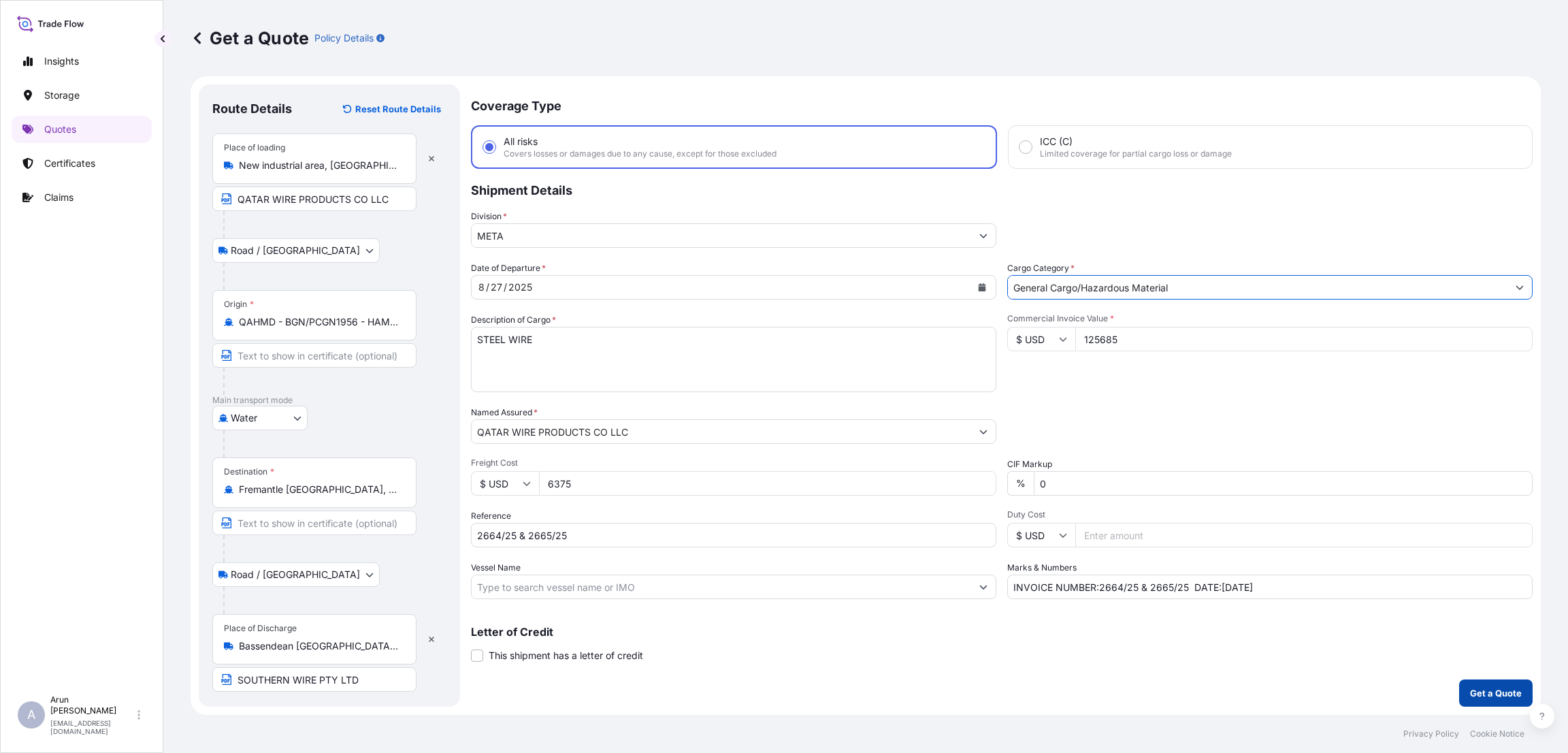
click at [1489, 696] on p "Get a Quote" at bounding box center [1496, 692] width 52 height 13
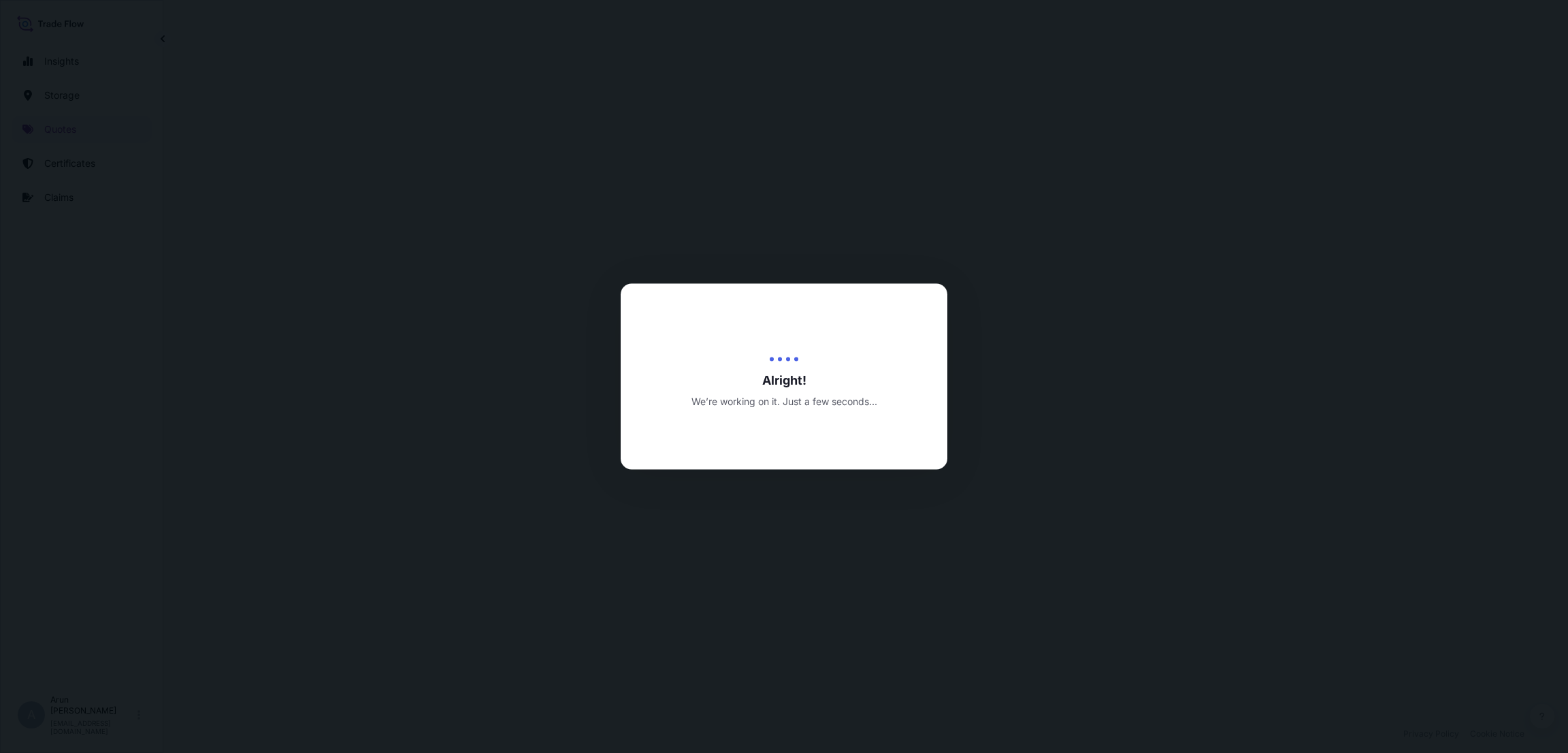
select select "Road / [GEOGRAPHIC_DATA]"
select select "Water"
select select "Road / [GEOGRAPHIC_DATA]"
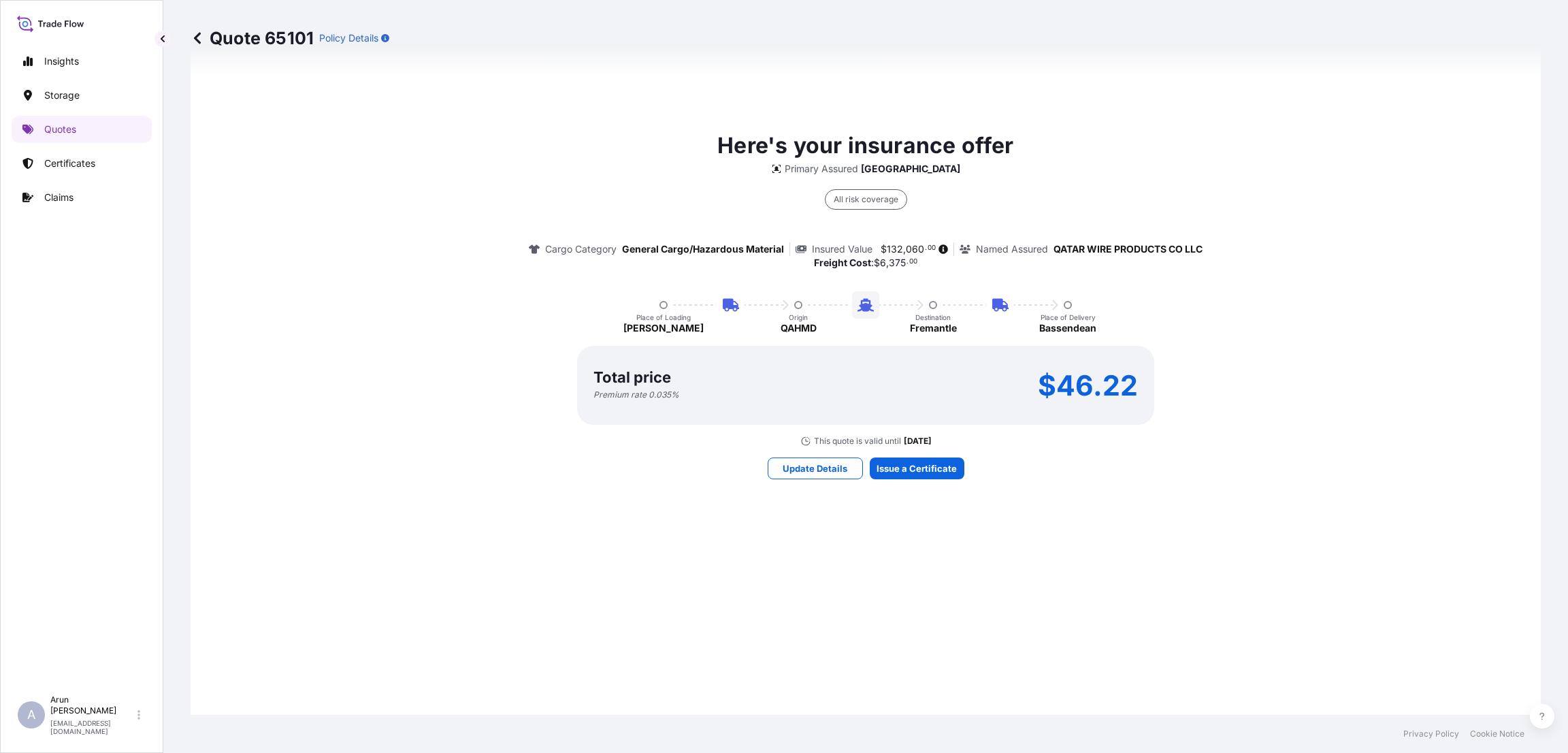
scroll to position [961, 0]
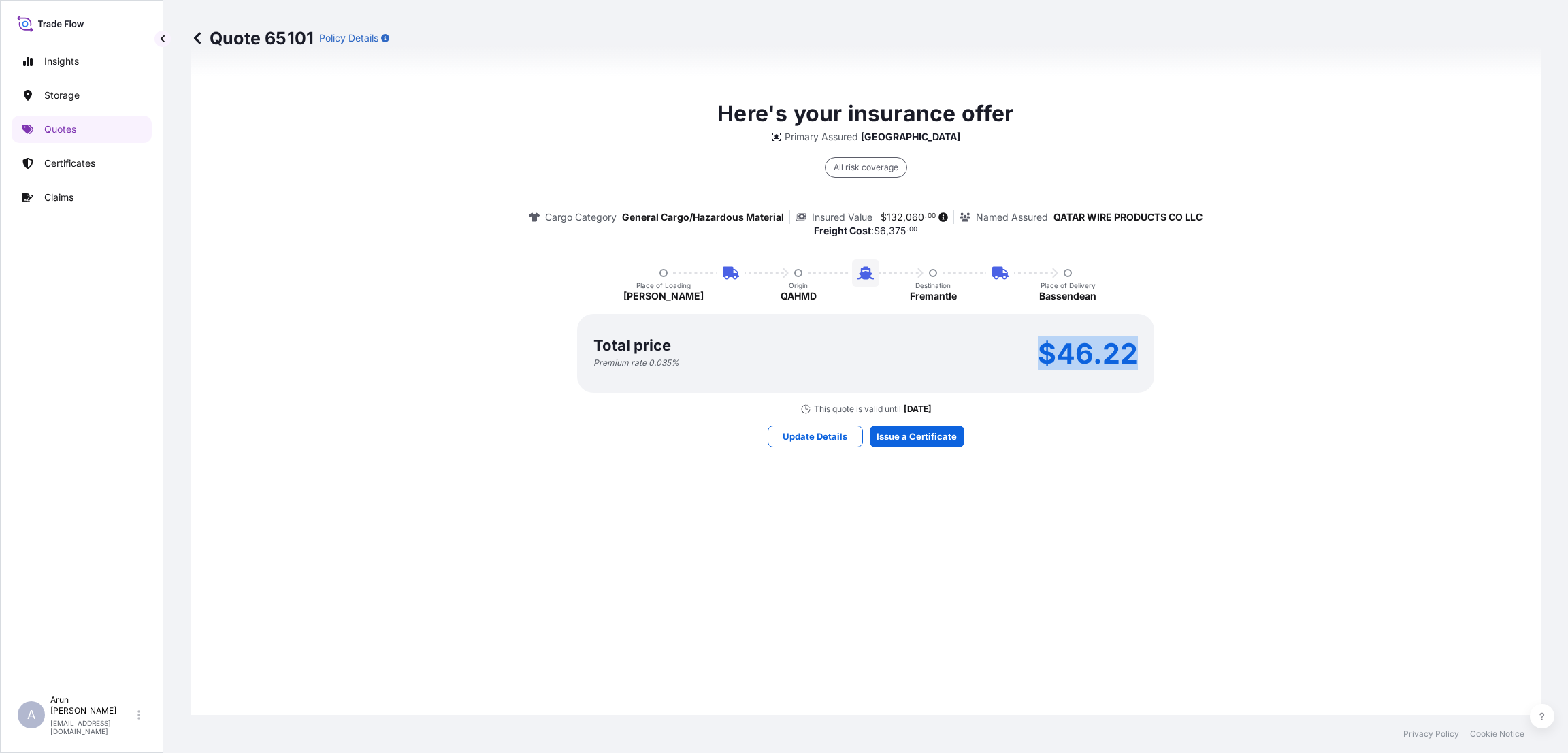
drag, startPoint x: 1032, startPoint y: 356, endPoint x: 1141, endPoint y: 349, distance: 109.2
click at [1141, 349] on div "Total price Premium rate 0.035 % $46.22" at bounding box center [866, 353] width 577 height 79
copy p "$46.22"
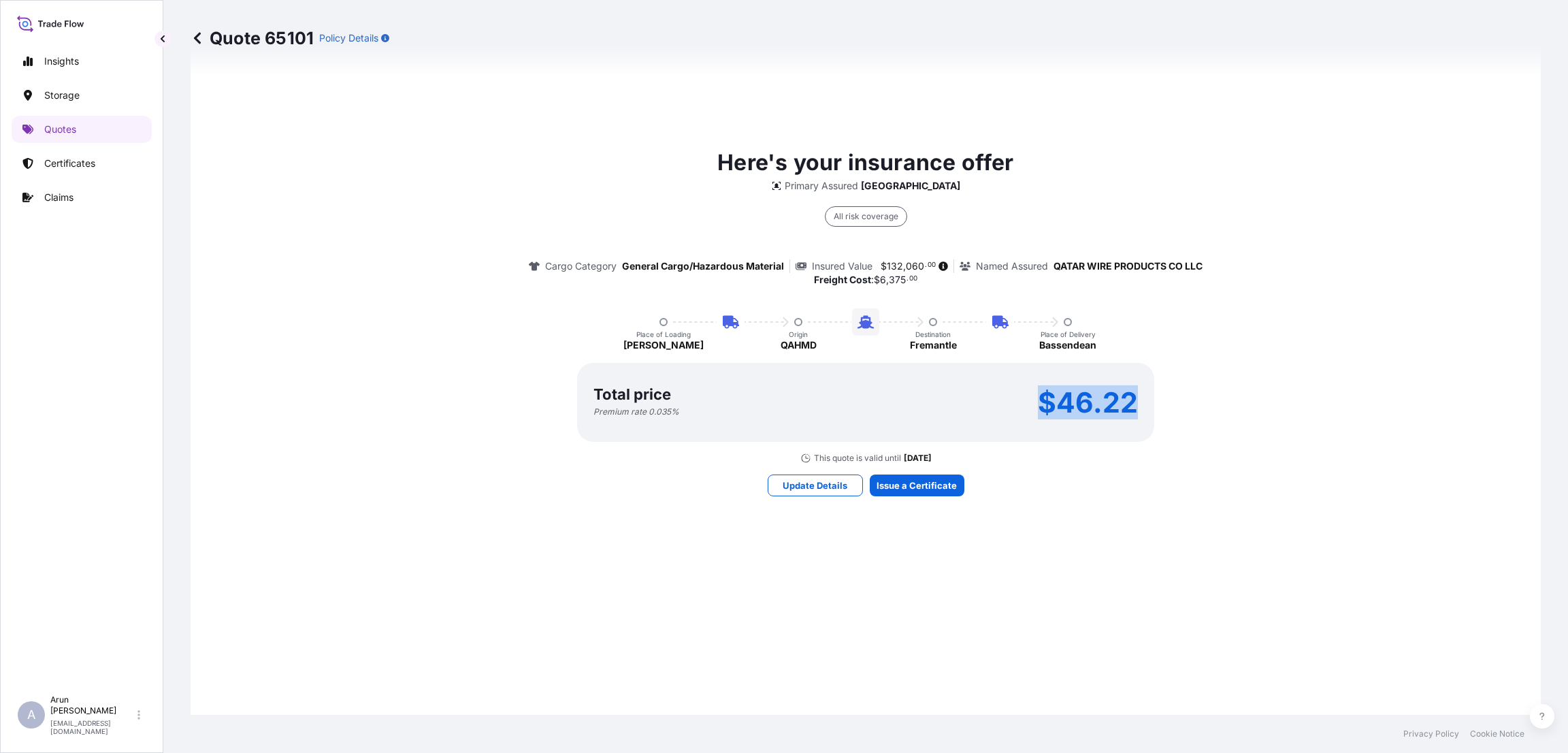
scroll to position [1021, 0]
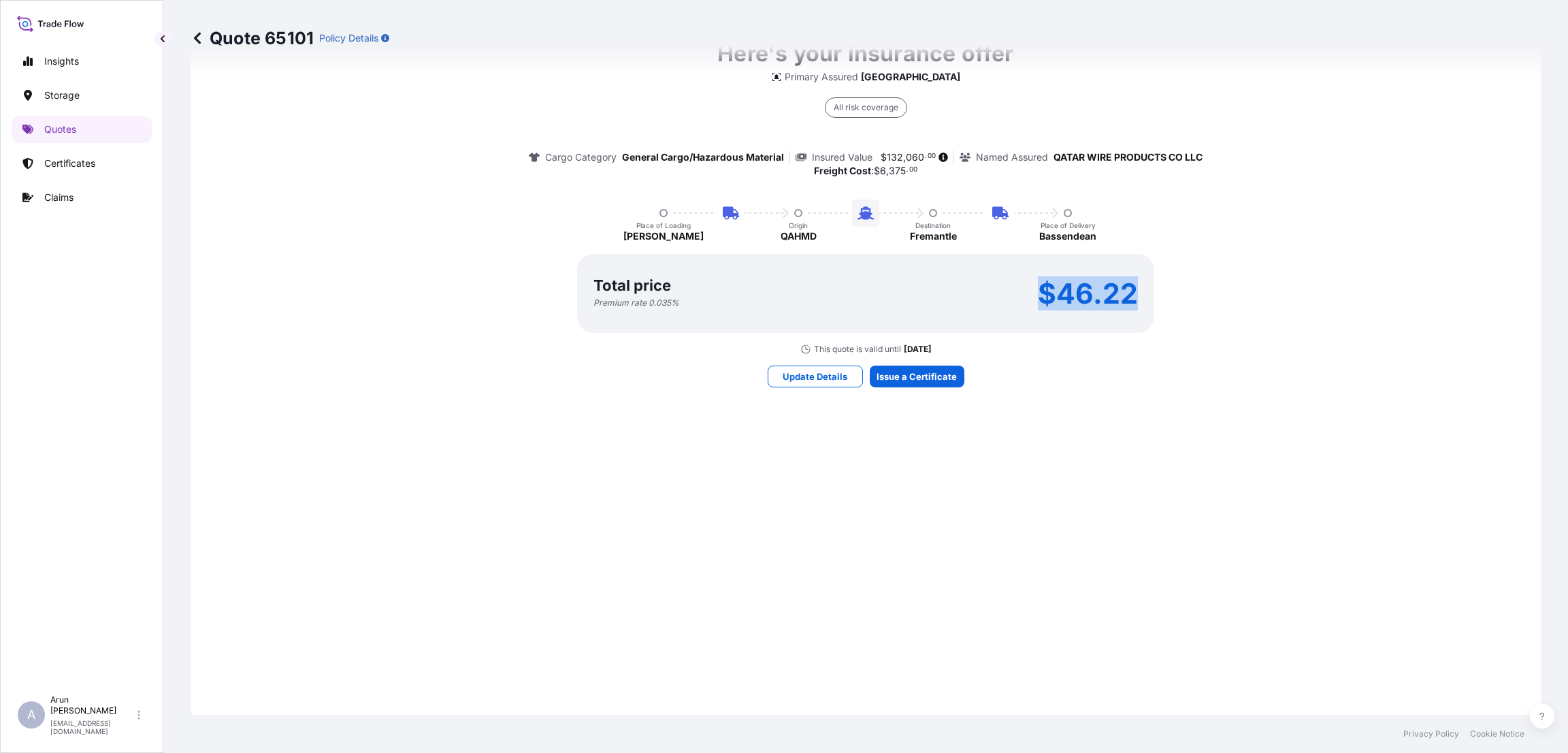
click at [1117, 361] on div "Here's your insurance offer Primary Assured Qatar All risk coverage Cargo Categ…" at bounding box center [866, 212] width 1312 height 983
drag, startPoint x: 1031, startPoint y: 293, endPoint x: 1143, endPoint y: 292, distance: 112.0
click at [1142, 292] on div "Total price Premium rate 0.035 % $46.22" at bounding box center [866, 293] width 577 height 79
copy p "$46.22"
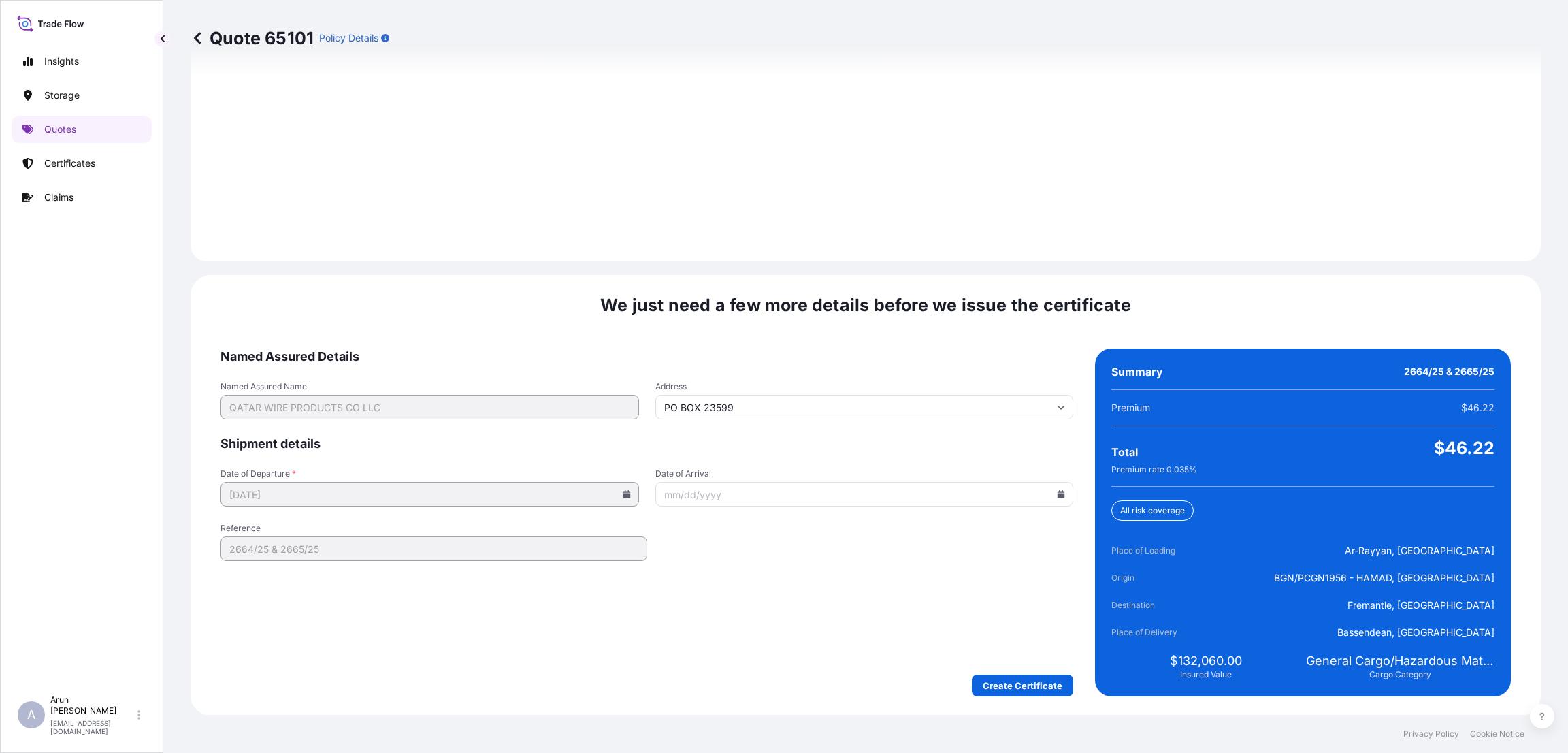
scroll to position [1938, 0]
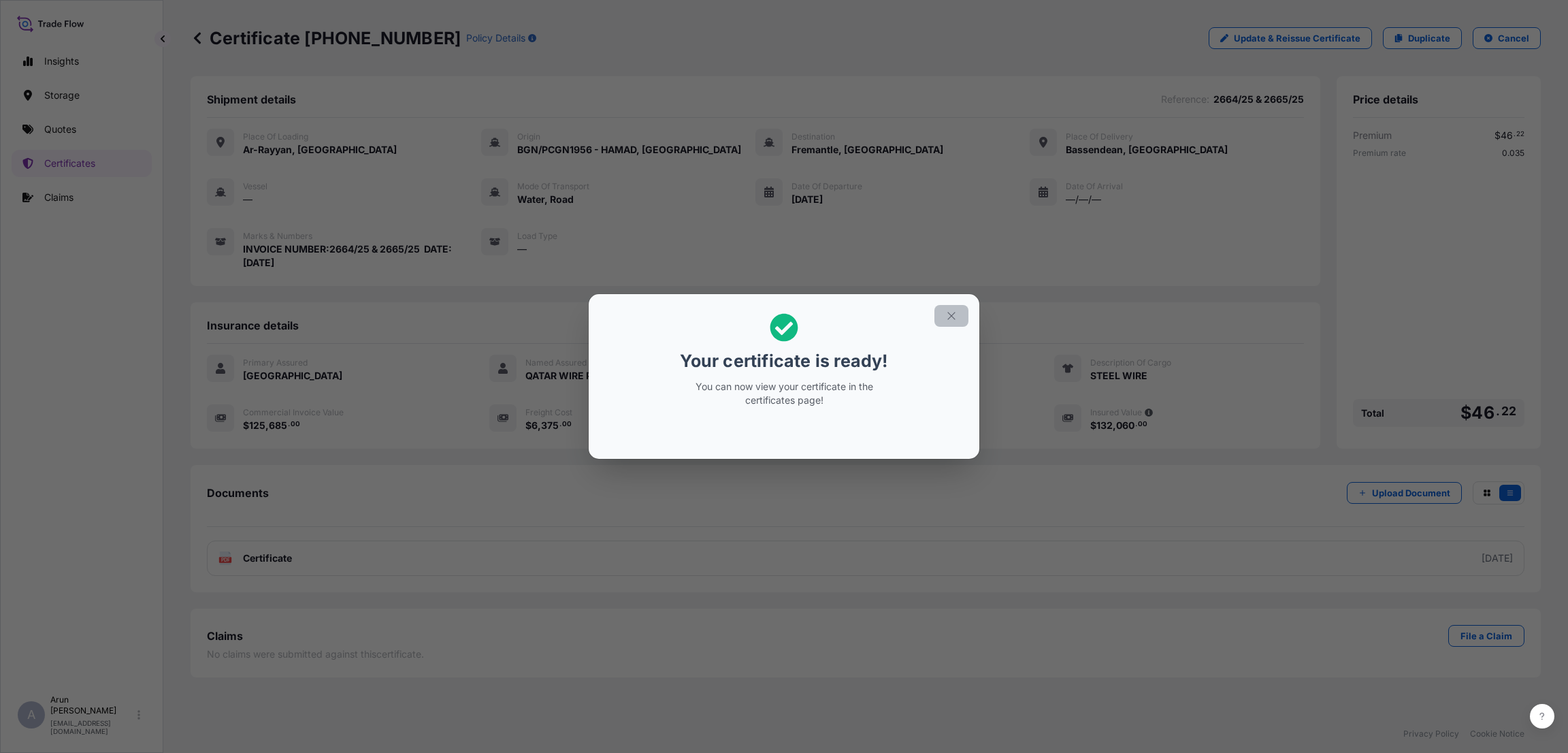
click at [951, 311] on icon "button" at bounding box center [951, 316] width 13 height 13
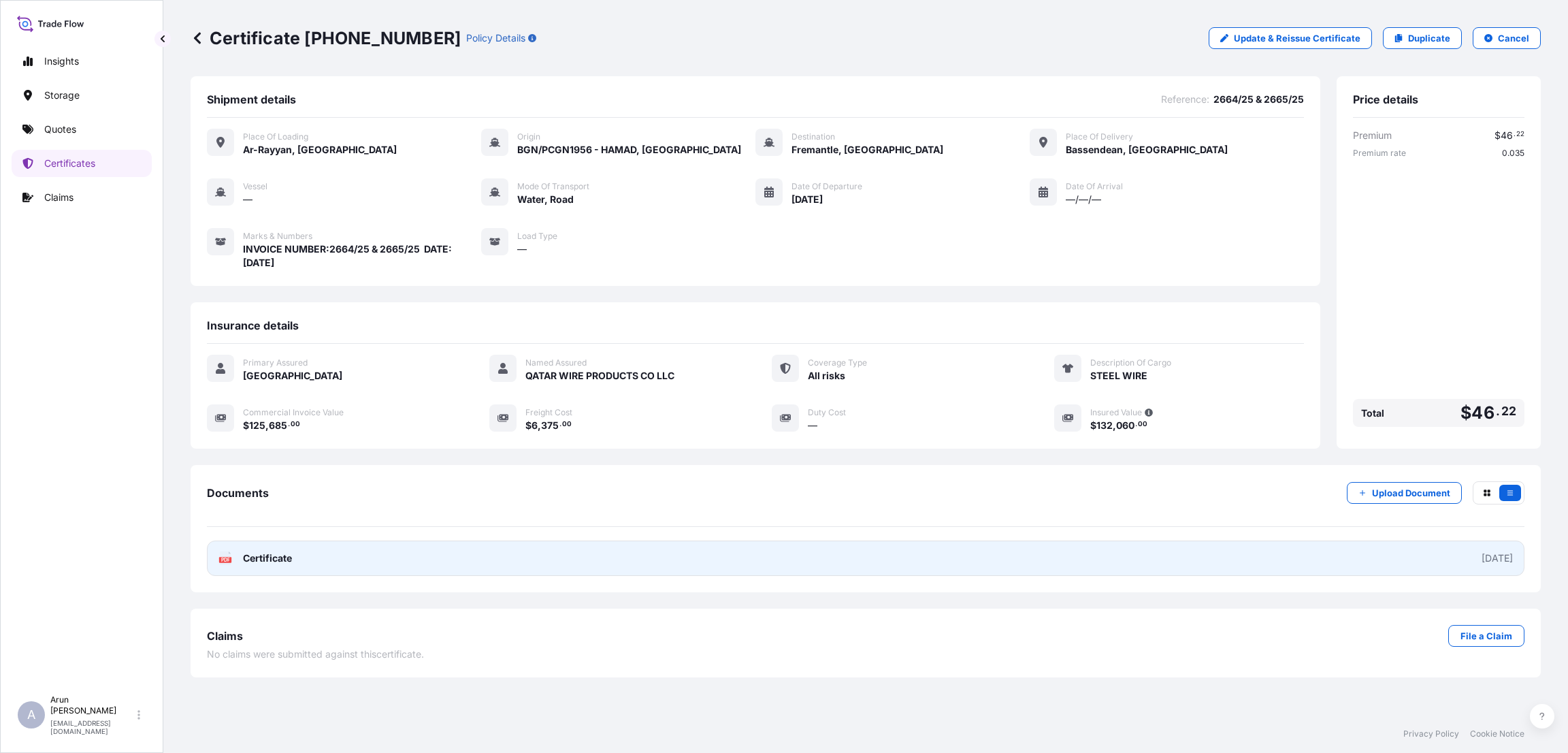
click at [447, 564] on link "PDF Certificate [DATE]" at bounding box center [866, 558] width 1318 height 35
